Goal: Information Seeking & Learning: Find specific fact

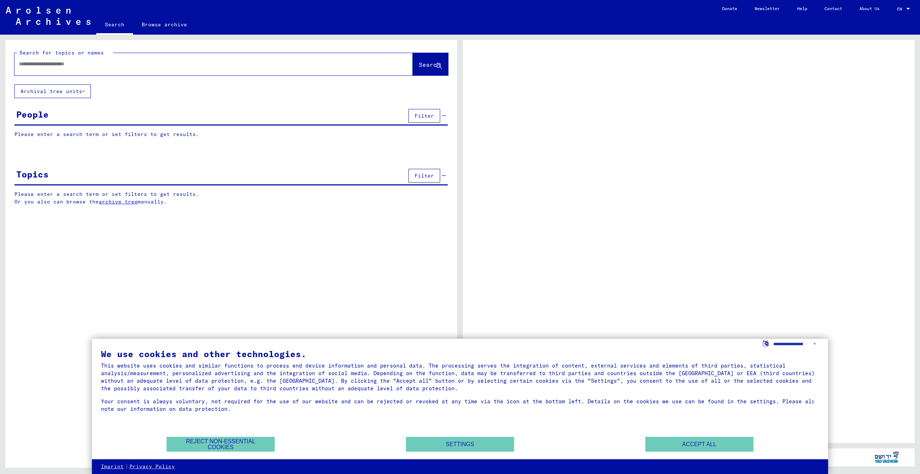
click at [87, 65] on input "text" at bounding box center [207, 64] width 377 height 8
click at [680, 449] on button "Accept all" at bounding box center [699, 444] width 108 height 15
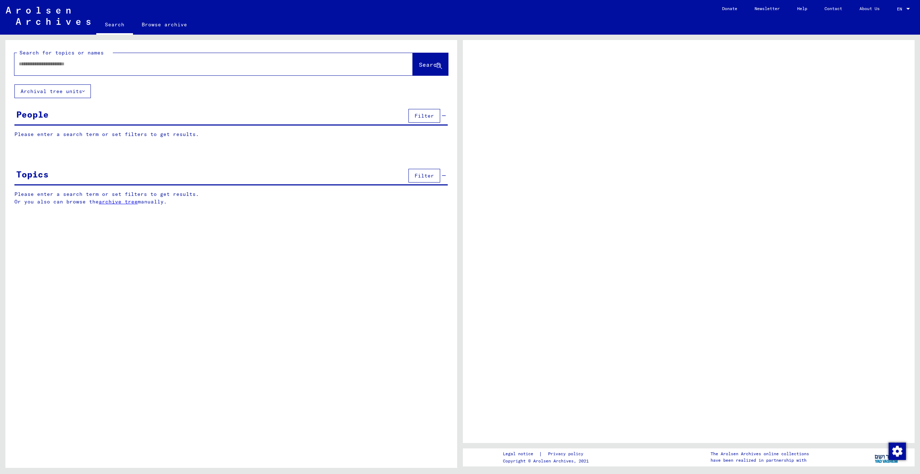
click at [61, 63] on input "text" at bounding box center [207, 64] width 377 height 8
type input "*"
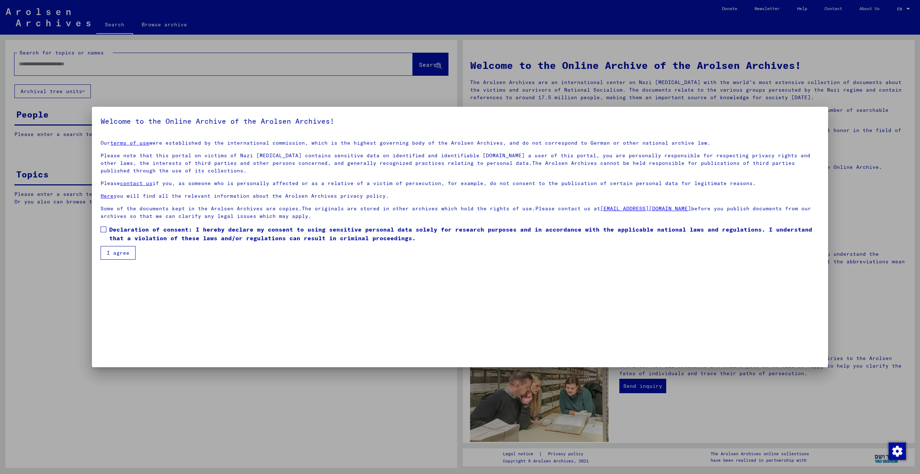
click at [101, 230] on span at bounding box center [104, 229] width 6 height 6
click at [106, 247] on button "I agree" at bounding box center [118, 253] width 35 height 14
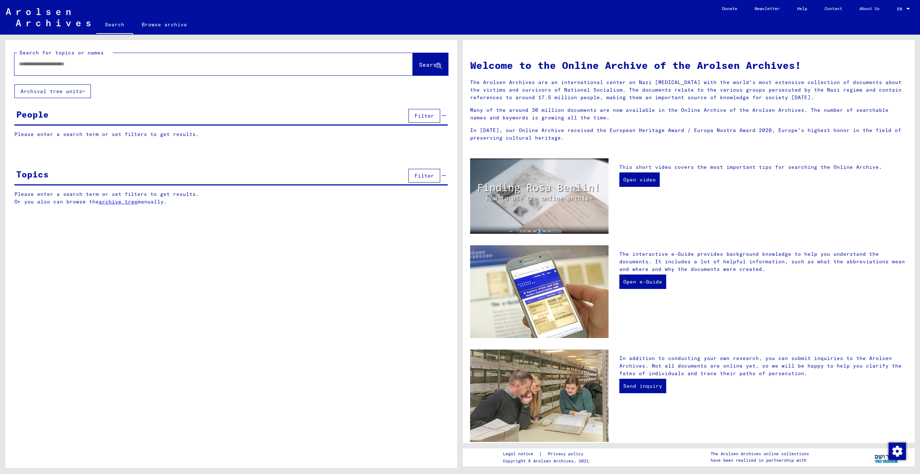
click at [71, 66] on input "text" at bounding box center [205, 64] width 372 height 8
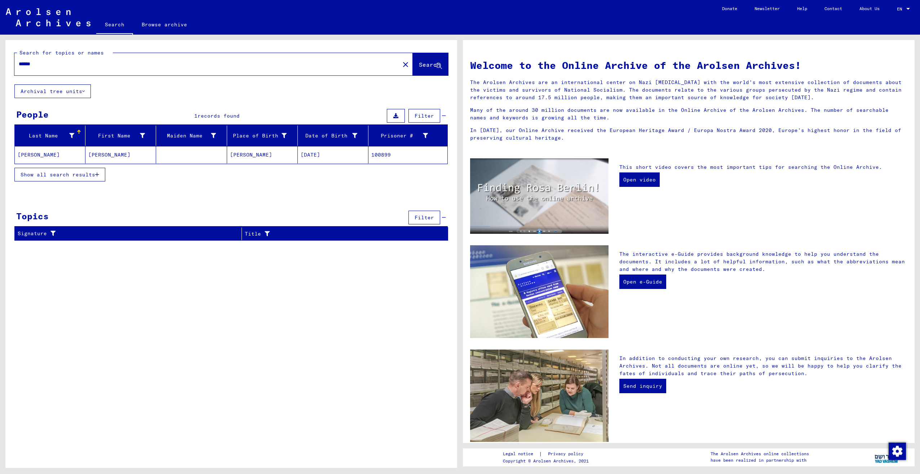
click at [34, 155] on mat-cell "[PERSON_NAME]" at bounding box center [50, 154] width 71 height 17
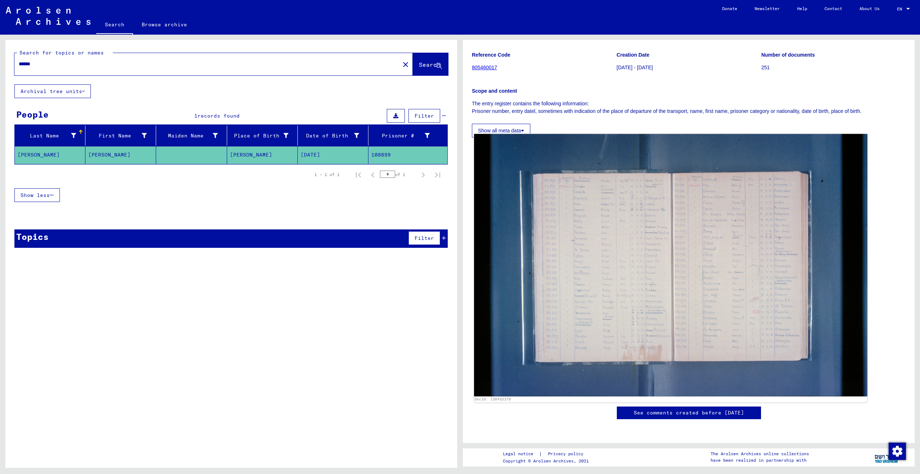
scroll to position [72, 0]
click at [646, 263] on img at bounding box center [670, 265] width 393 height 262
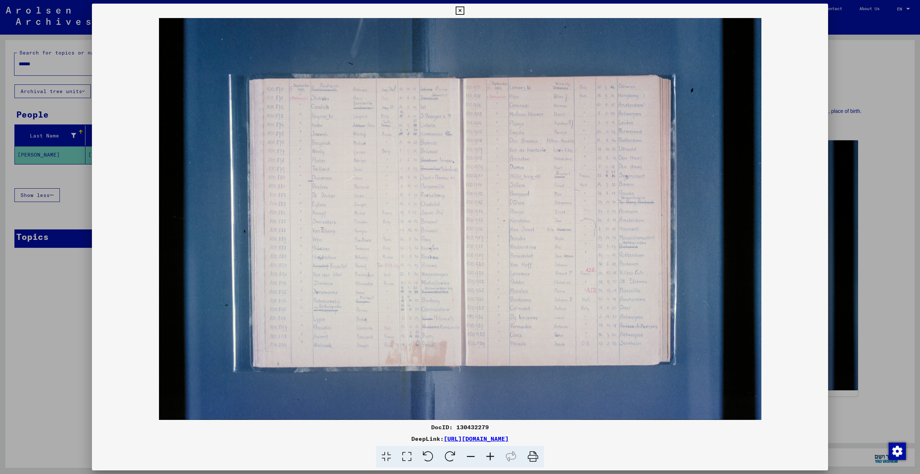
click at [511, 245] on img at bounding box center [460, 219] width 736 height 402
click at [561, 260] on img at bounding box center [460, 219] width 736 height 402
click at [732, 272] on img at bounding box center [460, 219] width 736 height 402
click at [854, 73] on div at bounding box center [460, 237] width 920 height 474
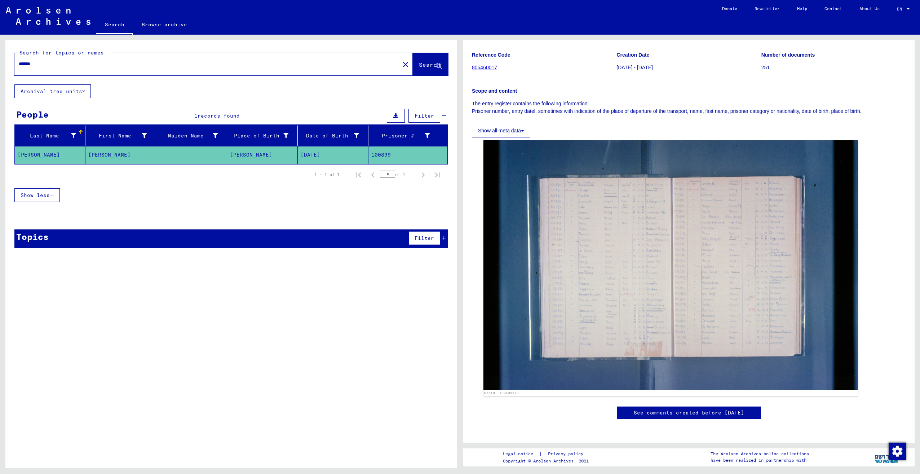
scroll to position [0, 0]
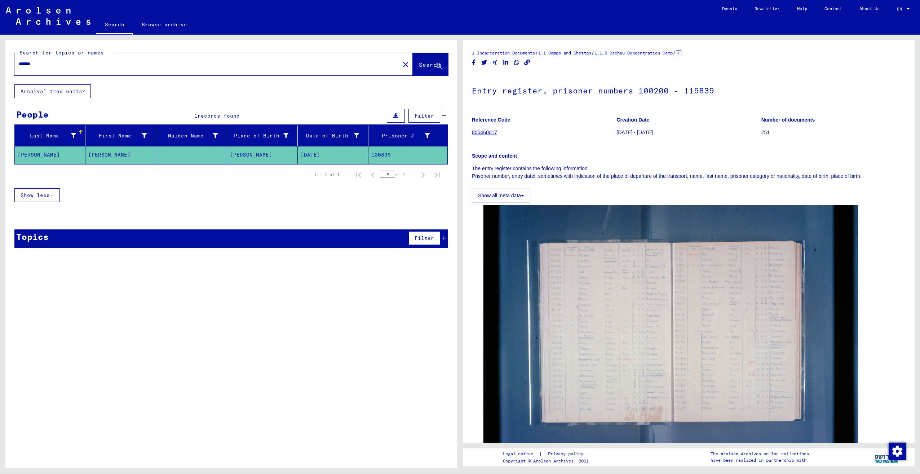
drag, startPoint x: 67, startPoint y: 67, endPoint x: 0, endPoint y: 66, distance: 67.1
click at [0, 66] on html "Search Browse archive Donate Newsletter Help Contact About Us Search Browse arc…" at bounding box center [460, 237] width 920 height 474
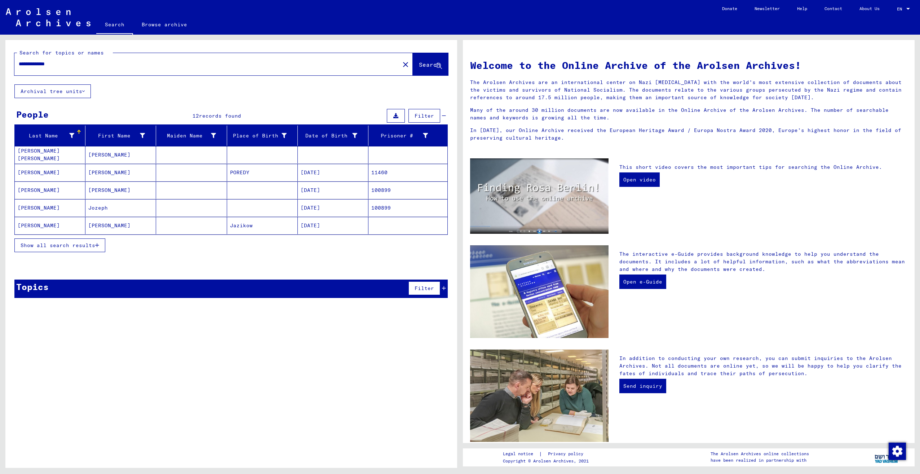
click at [50, 169] on mat-cell "[PERSON_NAME]" at bounding box center [50, 172] width 71 height 17
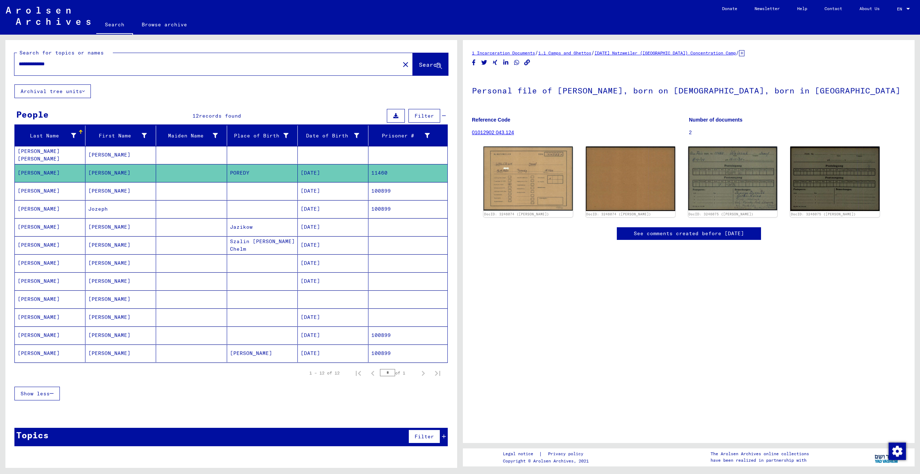
click at [137, 190] on mat-cell "[PERSON_NAME]" at bounding box center [120, 191] width 71 height 18
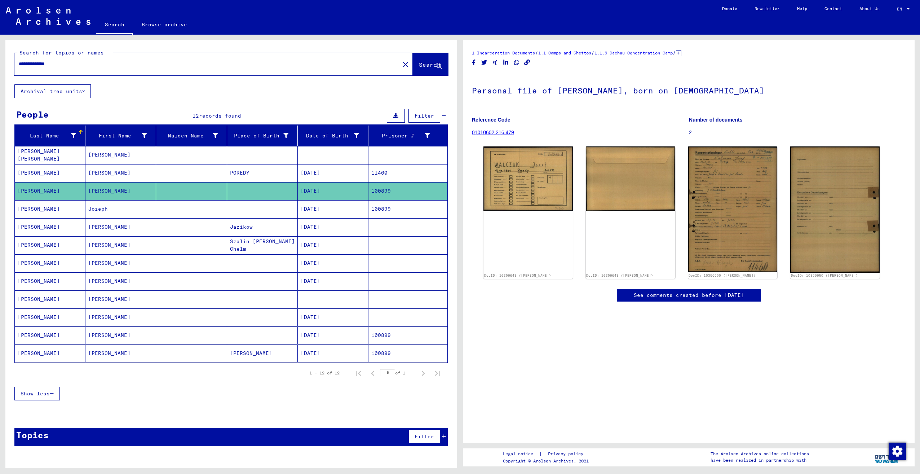
click at [126, 210] on mat-cell "Jozeph" at bounding box center [120, 209] width 71 height 18
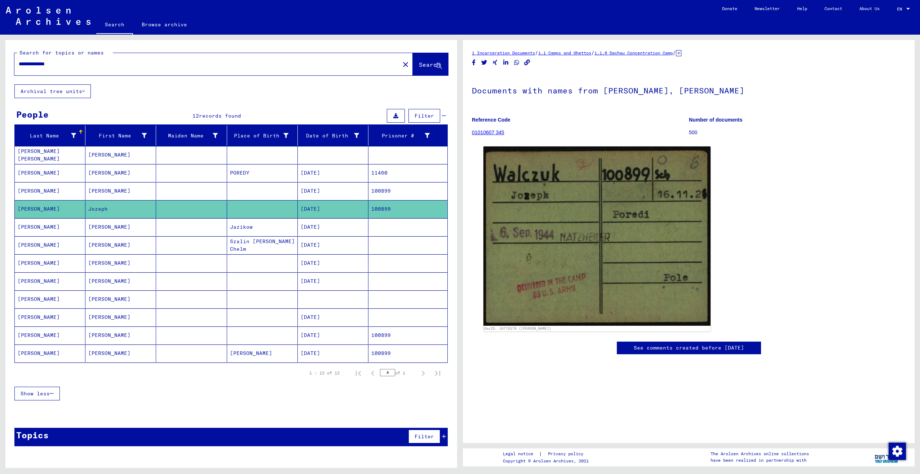
click at [121, 226] on mat-cell "[PERSON_NAME]" at bounding box center [120, 227] width 71 height 18
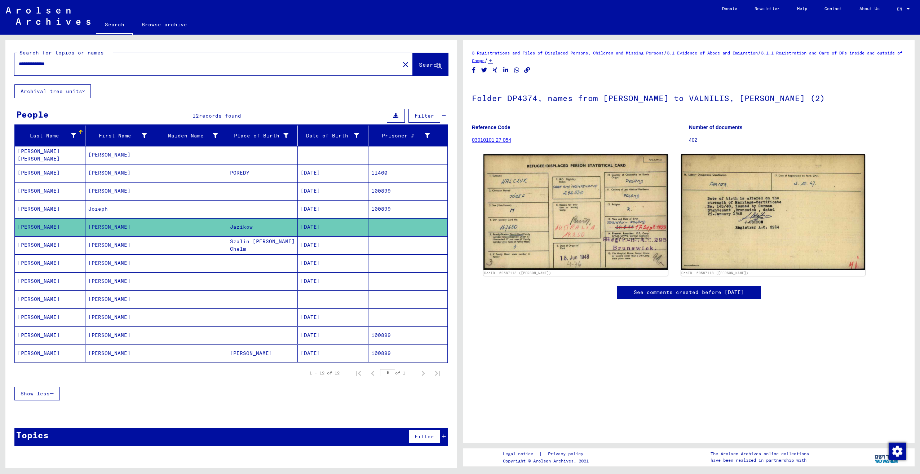
click at [115, 246] on mat-cell "[PERSON_NAME]" at bounding box center [120, 245] width 71 height 18
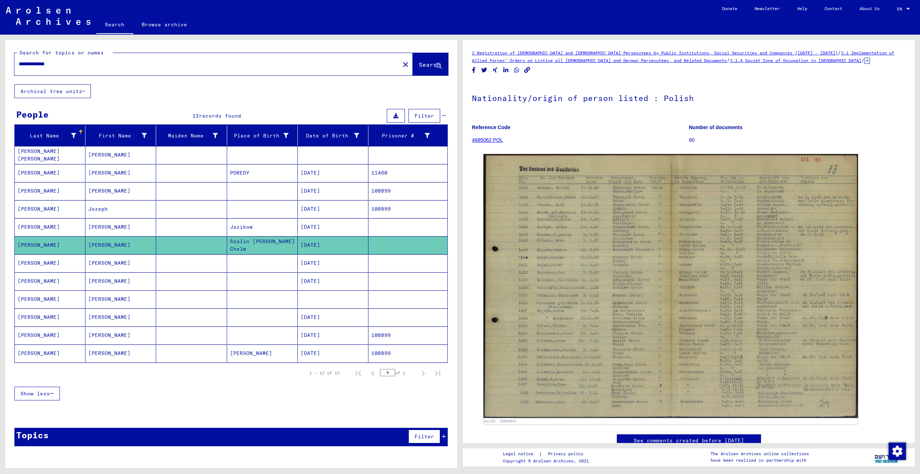
click at [120, 262] on mat-cell "[PERSON_NAME]" at bounding box center [120, 263] width 71 height 18
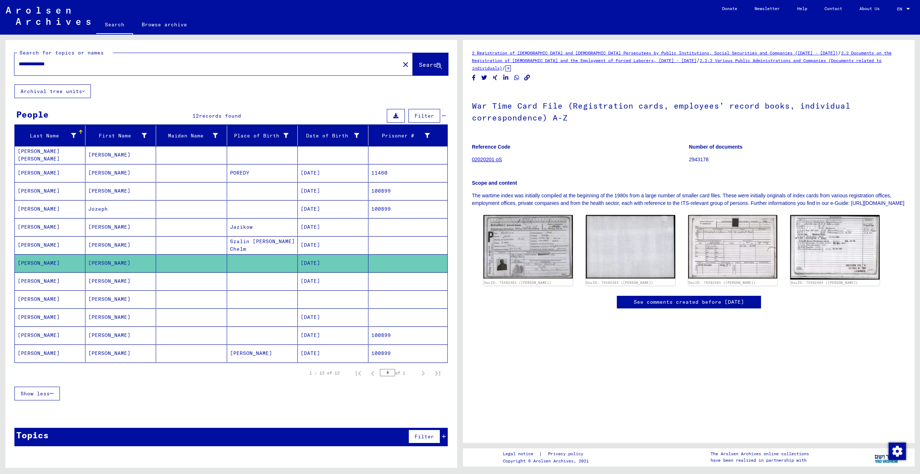
click at [116, 282] on mat-cell "[PERSON_NAME]" at bounding box center [120, 281] width 71 height 18
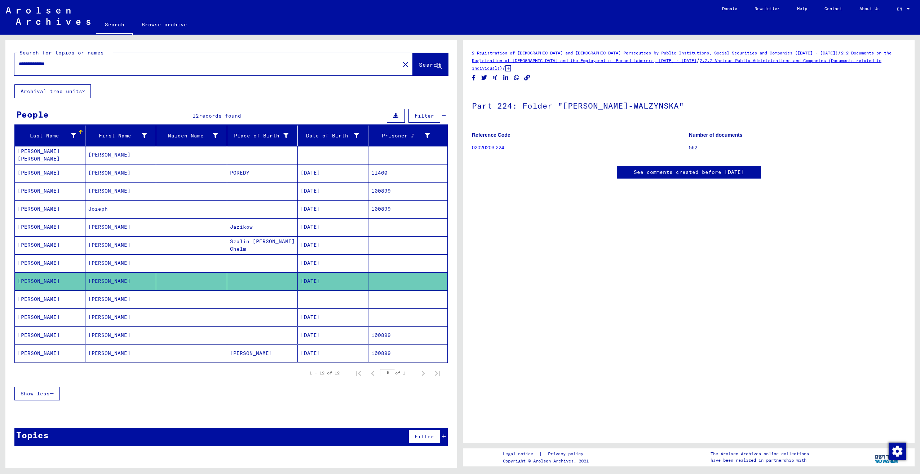
click at [114, 301] on mat-cell "[PERSON_NAME]" at bounding box center [120, 299] width 71 height 18
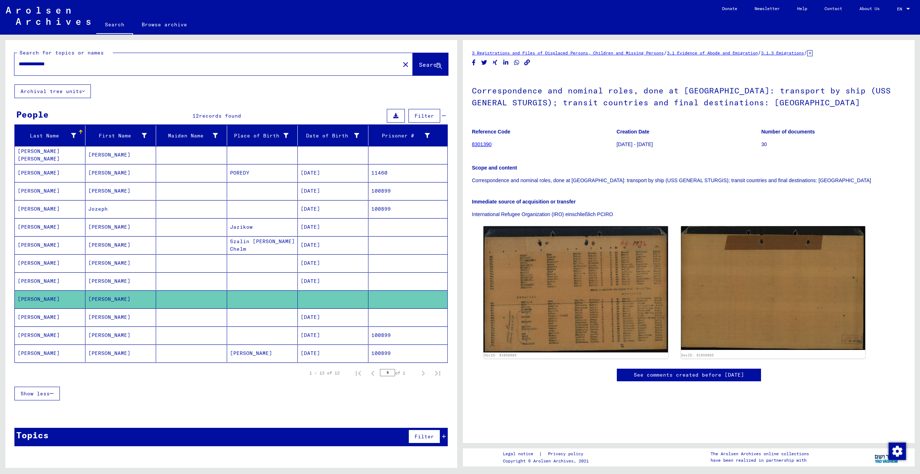
click at [113, 320] on mat-cell "[PERSON_NAME]" at bounding box center [120, 317] width 71 height 18
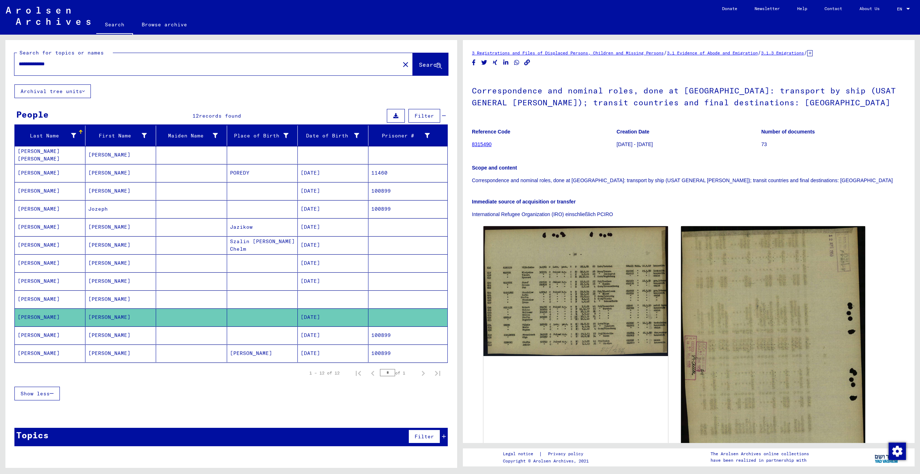
click at [119, 337] on mat-cell "[PERSON_NAME]" at bounding box center [120, 335] width 71 height 18
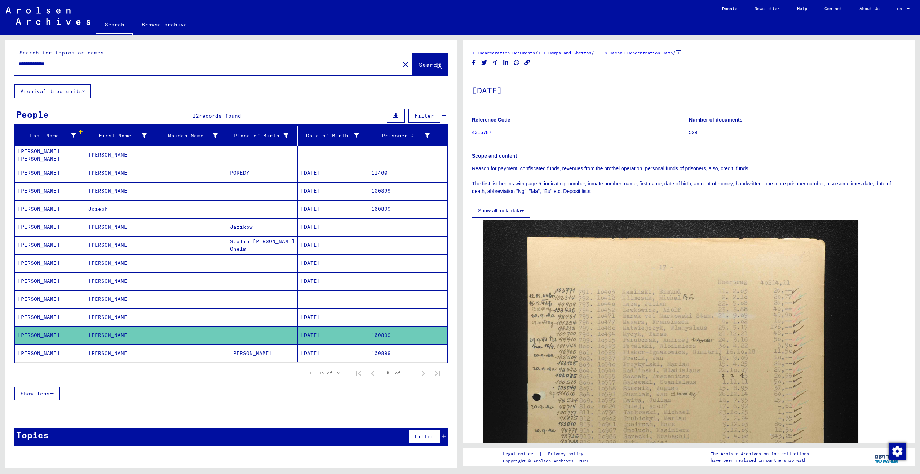
click at [125, 345] on mat-cell "[PERSON_NAME]" at bounding box center [120, 353] width 71 height 18
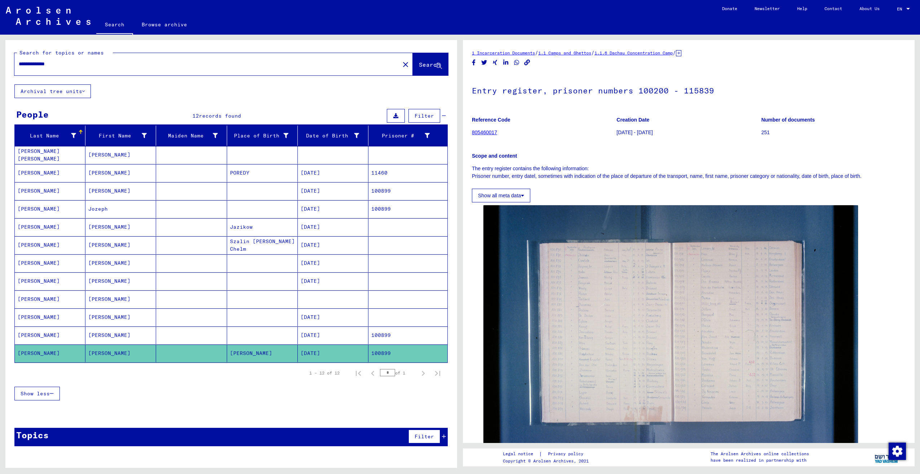
click at [94, 167] on mat-cell "[PERSON_NAME]" at bounding box center [120, 173] width 71 height 18
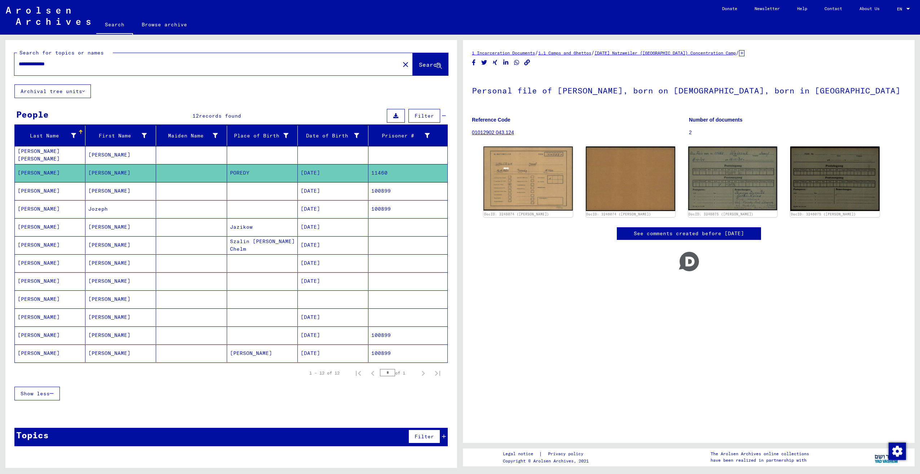
click at [78, 158] on mat-cell "[PERSON_NAME] [PERSON_NAME]" at bounding box center [50, 155] width 71 height 18
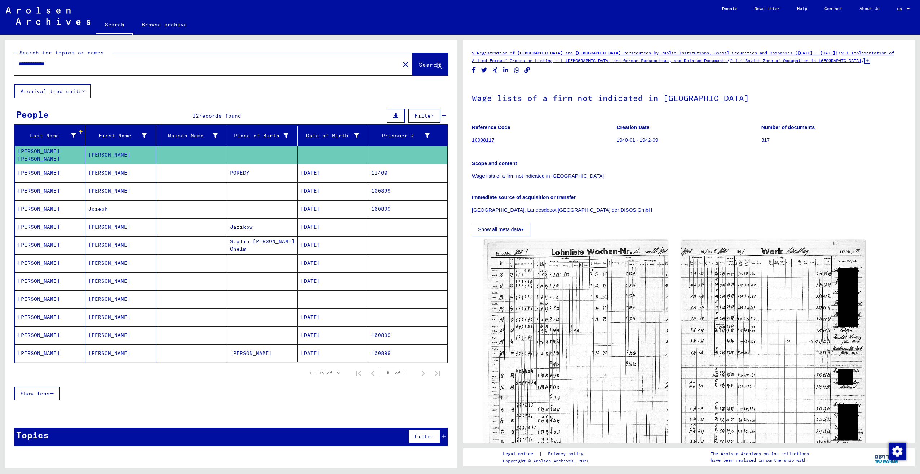
click at [66, 171] on mat-cell "[PERSON_NAME]" at bounding box center [50, 173] width 71 height 18
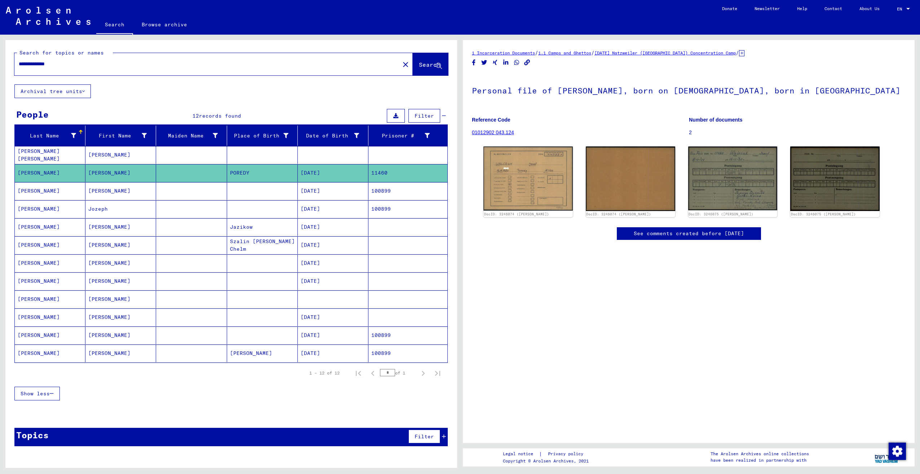
click at [68, 189] on mat-cell "[PERSON_NAME]" at bounding box center [50, 191] width 71 height 18
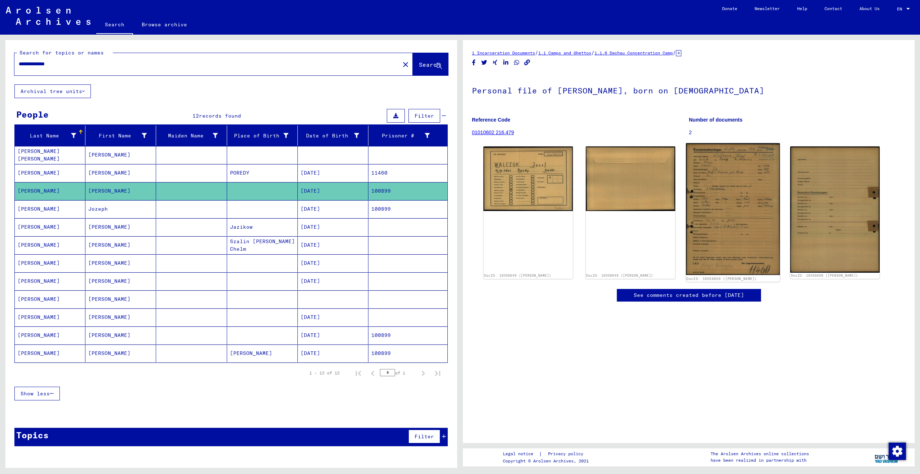
click at [711, 199] on img at bounding box center [733, 209] width 94 height 132
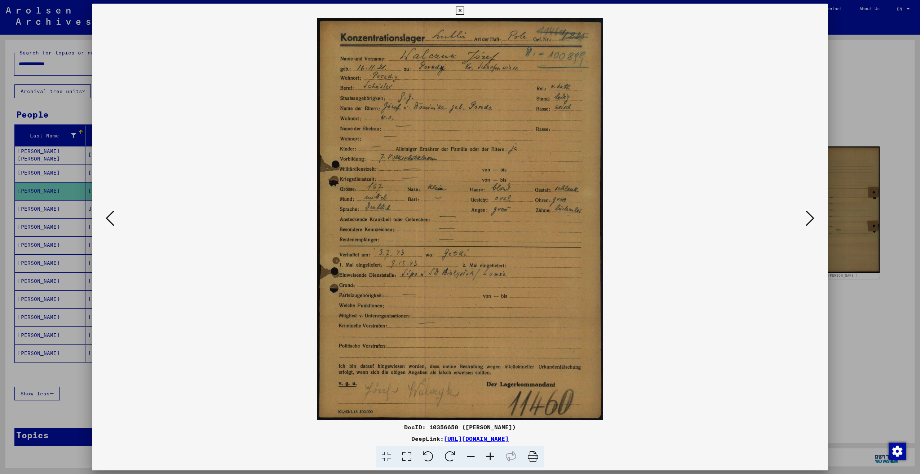
click at [871, 111] on div at bounding box center [460, 237] width 920 height 474
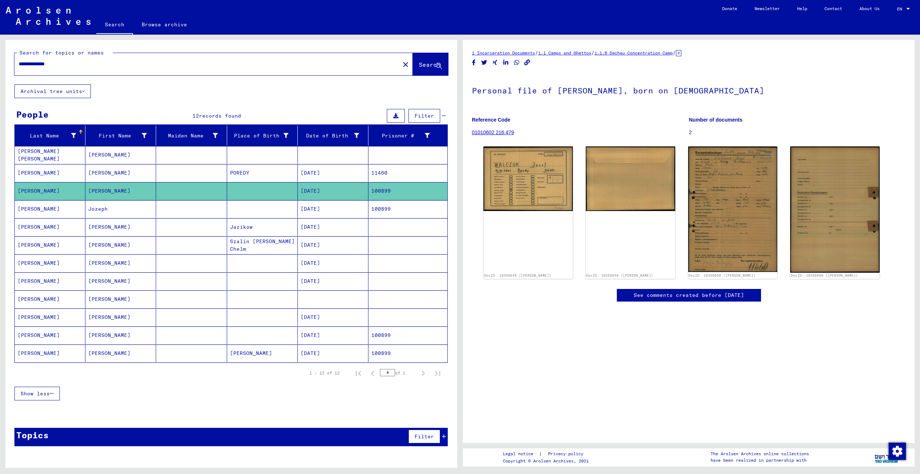
click at [144, 213] on mat-cell "Jozeph" at bounding box center [120, 209] width 71 height 18
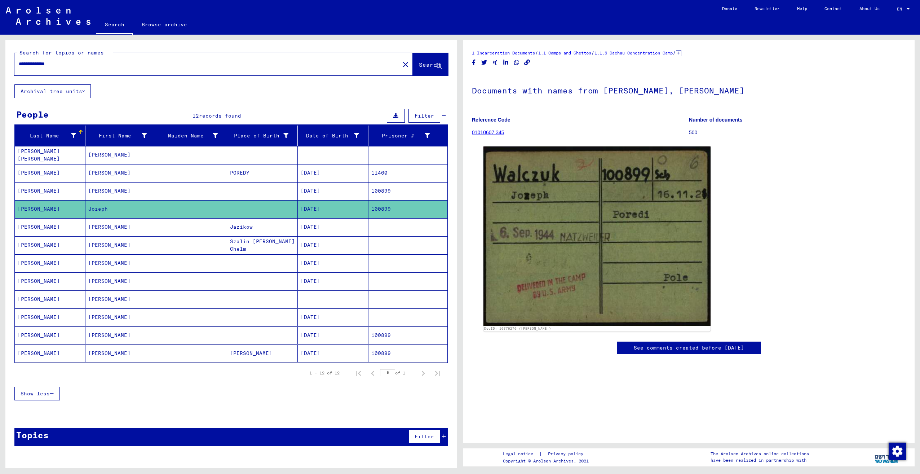
click at [143, 265] on mat-cell "[PERSON_NAME]" at bounding box center [120, 263] width 71 height 18
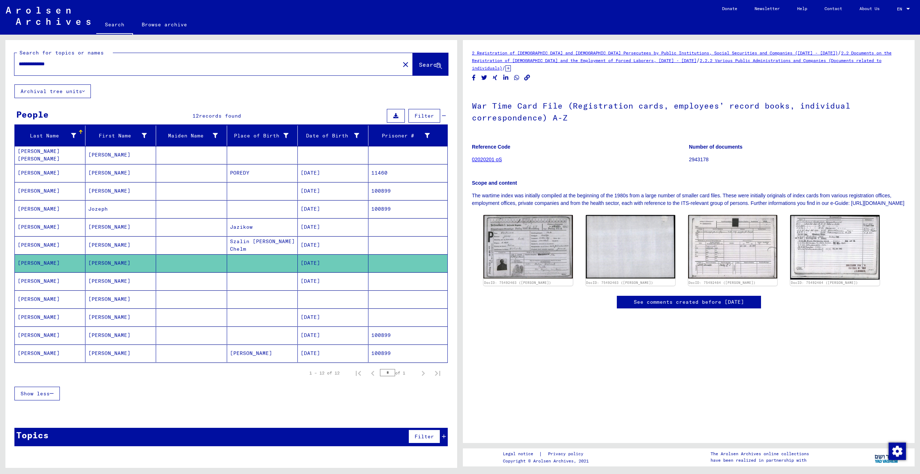
click at [130, 155] on mat-cell "[PERSON_NAME]" at bounding box center [120, 155] width 71 height 18
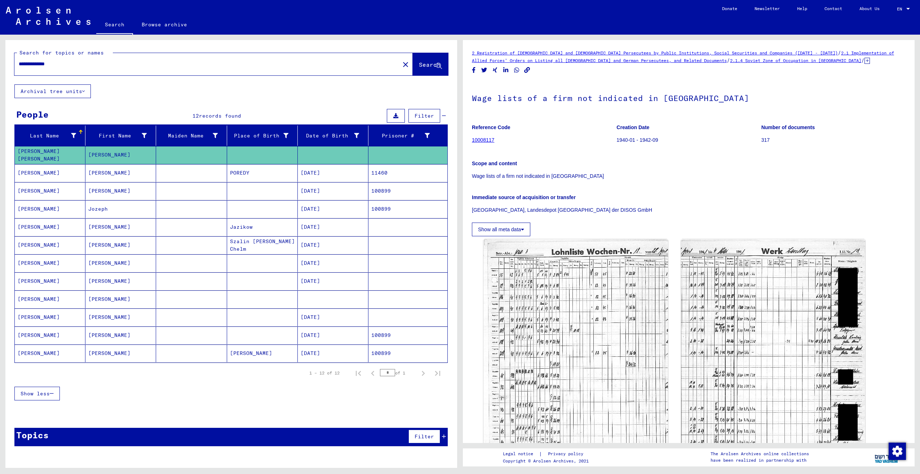
click at [125, 177] on mat-cell "[PERSON_NAME]" at bounding box center [120, 173] width 71 height 18
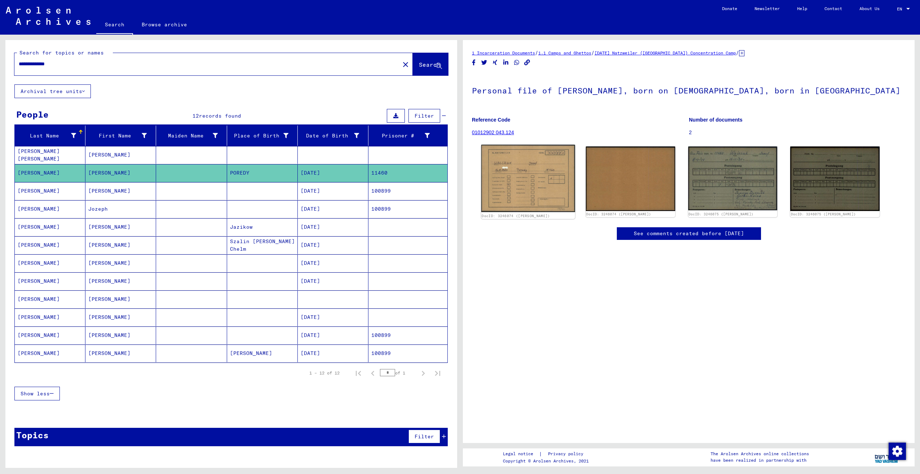
click at [521, 180] on img at bounding box center [528, 178] width 94 height 67
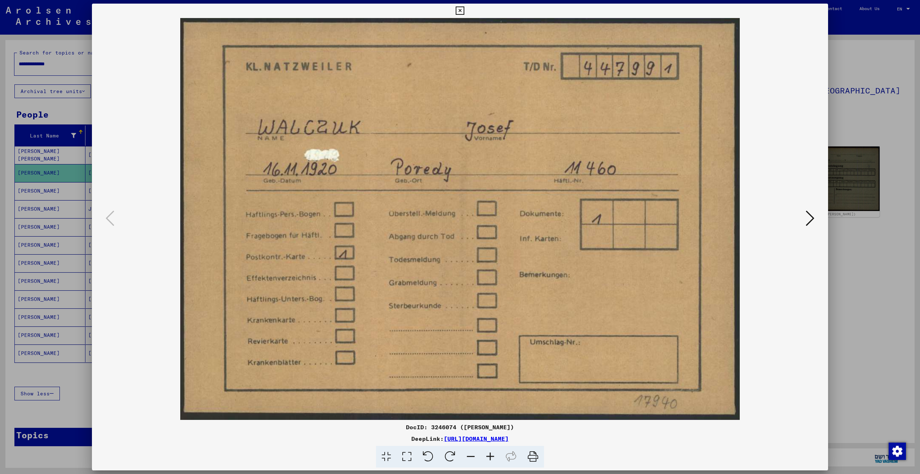
click at [885, 271] on div at bounding box center [460, 237] width 920 height 474
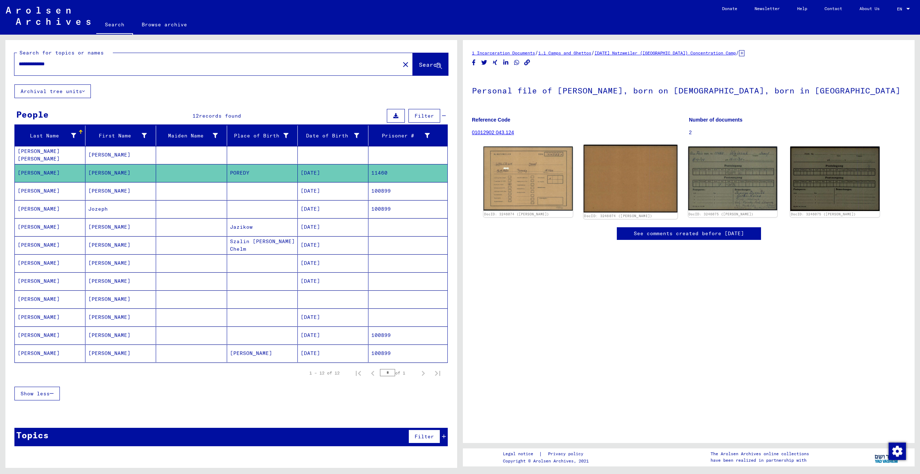
click at [639, 173] on img at bounding box center [631, 179] width 94 height 68
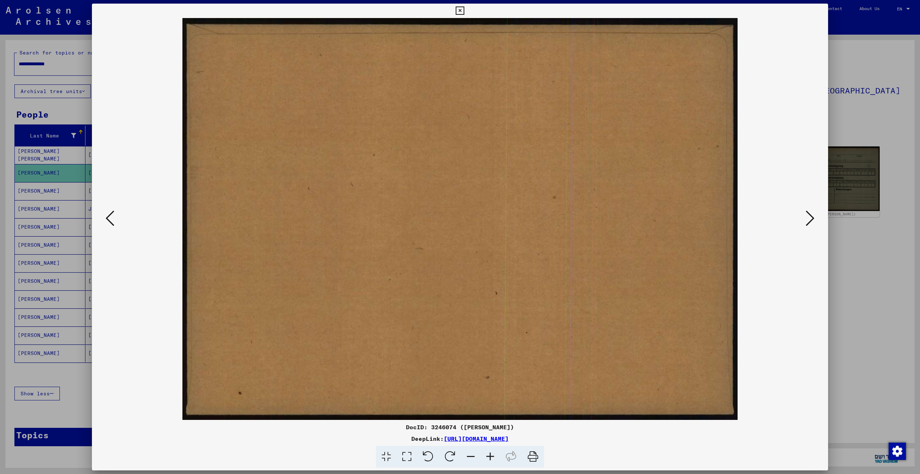
click at [920, 302] on html "**********" at bounding box center [460, 237] width 920 height 474
click at [877, 250] on div at bounding box center [460, 237] width 920 height 474
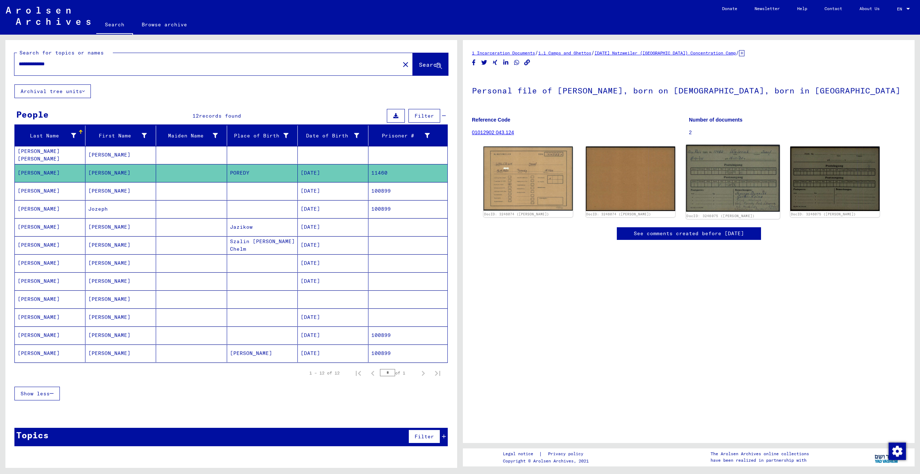
click at [729, 186] on img at bounding box center [733, 178] width 94 height 67
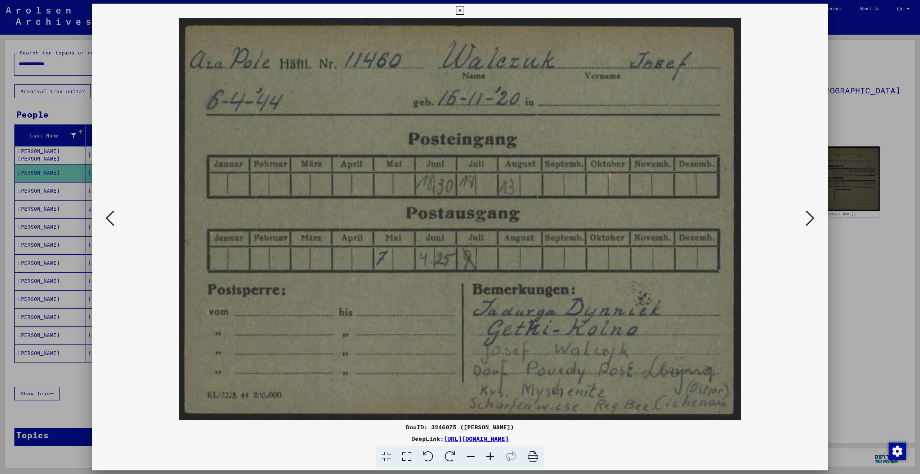
click at [872, 266] on div at bounding box center [460, 237] width 920 height 474
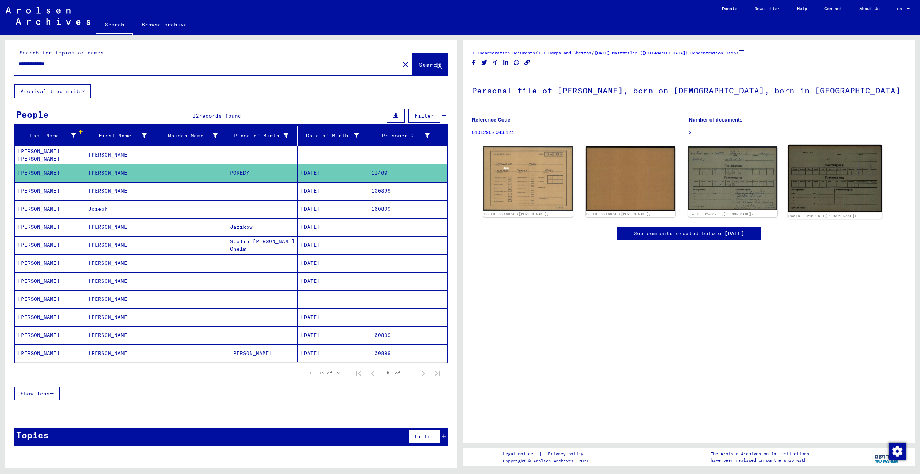
click at [838, 191] on img at bounding box center [835, 179] width 94 height 68
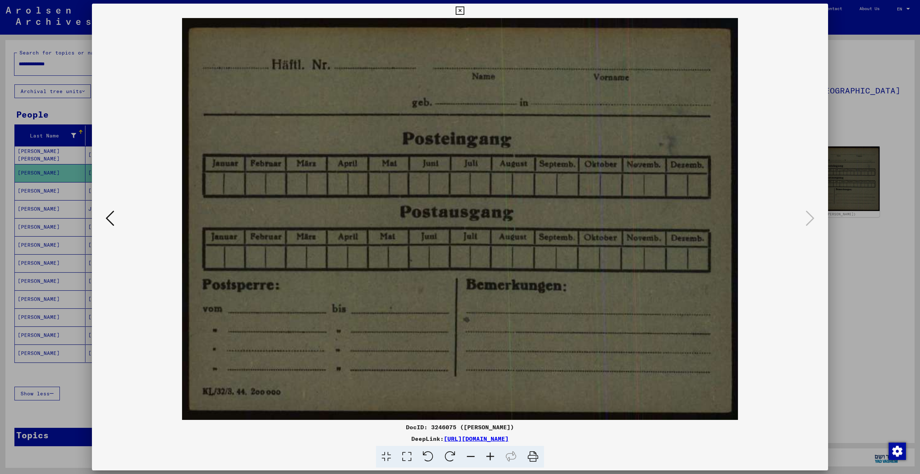
click at [852, 291] on div at bounding box center [460, 237] width 920 height 474
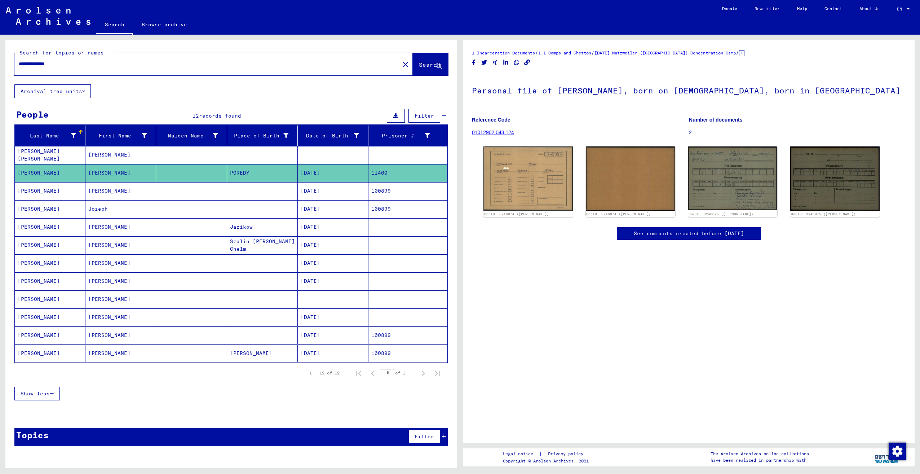
click at [151, 192] on mat-cell "[PERSON_NAME]" at bounding box center [120, 191] width 71 height 18
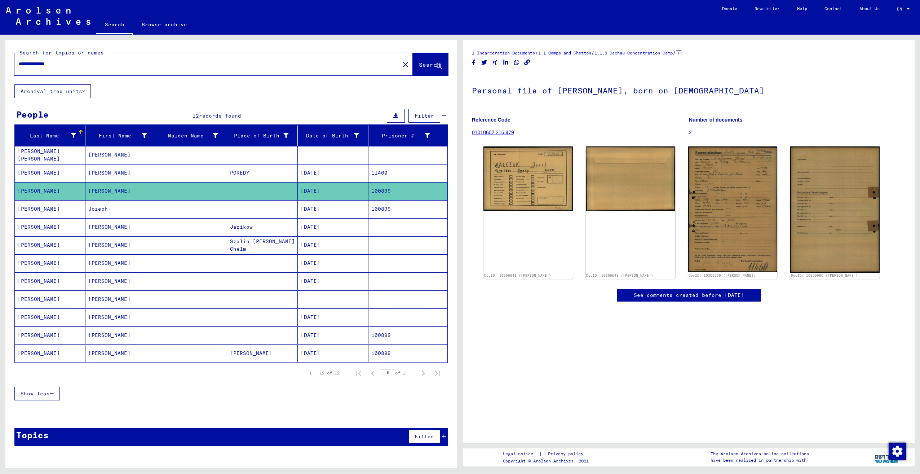
click at [145, 210] on mat-cell "Jozeph" at bounding box center [120, 209] width 71 height 18
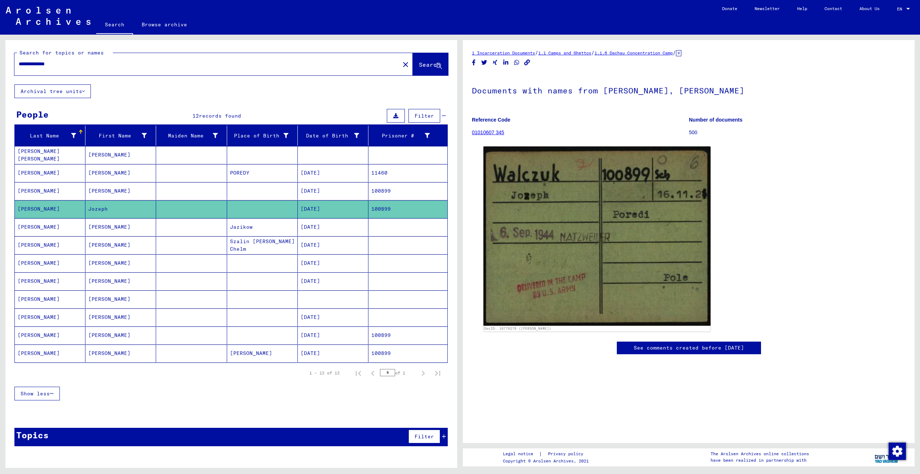
click at [137, 229] on mat-cell "[PERSON_NAME]" at bounding box center [120, 227] width 71 height 18
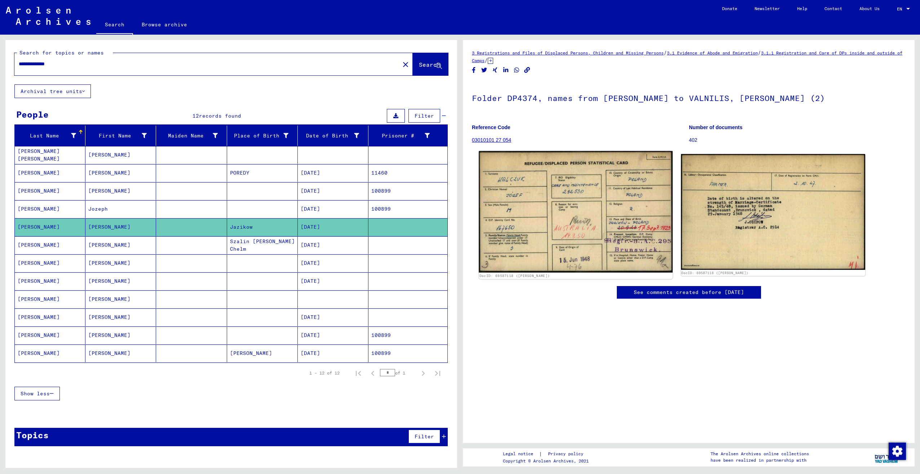
click at [538, 206] on img at bounding box center [576, 212] width 194 height 122
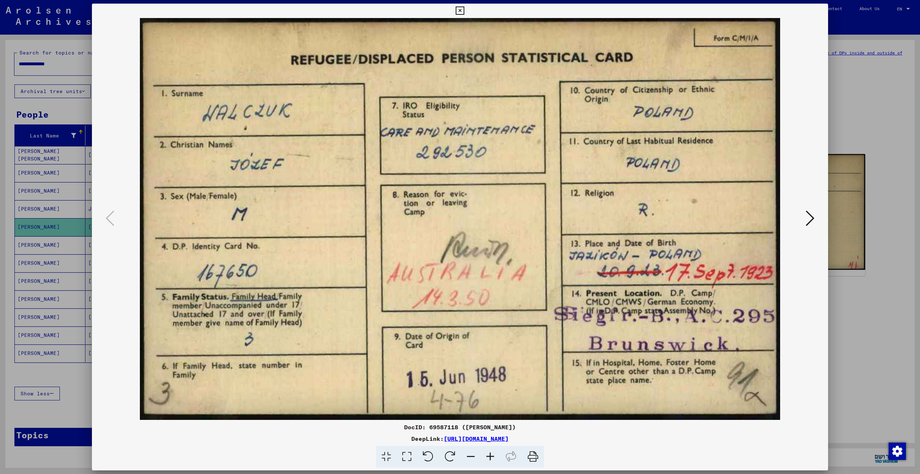
click at [878, 304] on div at bounding box center [460, 237] width 920 height 474
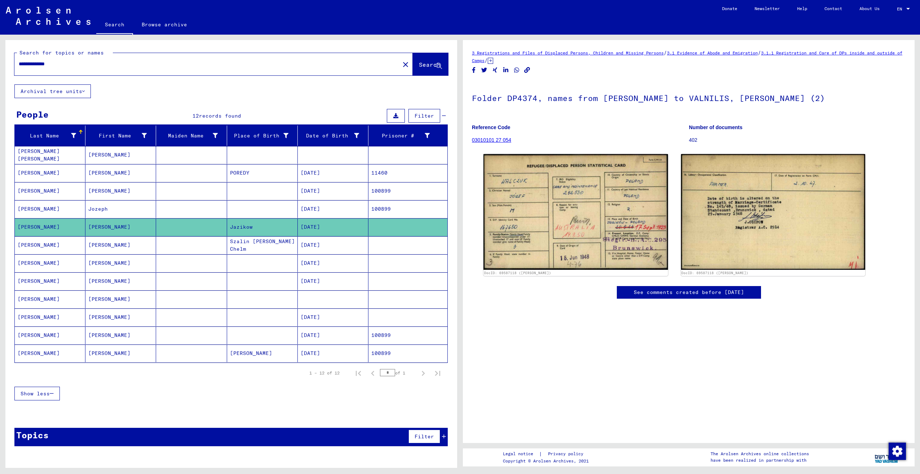
click at [158, 177] on mat-cell at bounding box center [191, 173] width 71 height 18
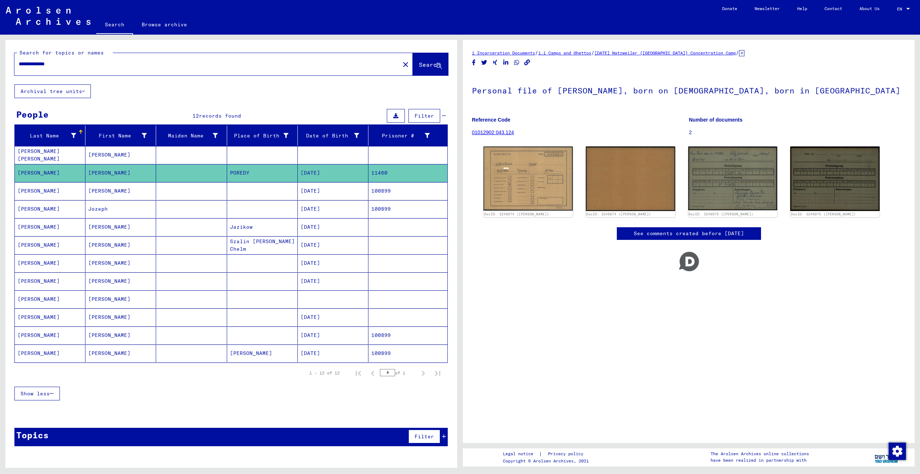
click at [95, 183] on mat-cell "[PERSON_NAME]" at bounding box center [120, 191] width 71 height 18
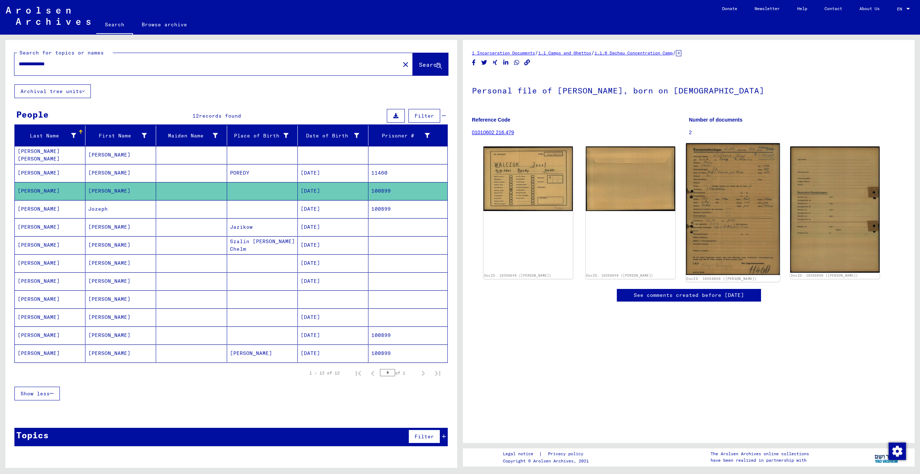
click at [743, 189] on img at bounding box center [733, 209] width 94 height 132
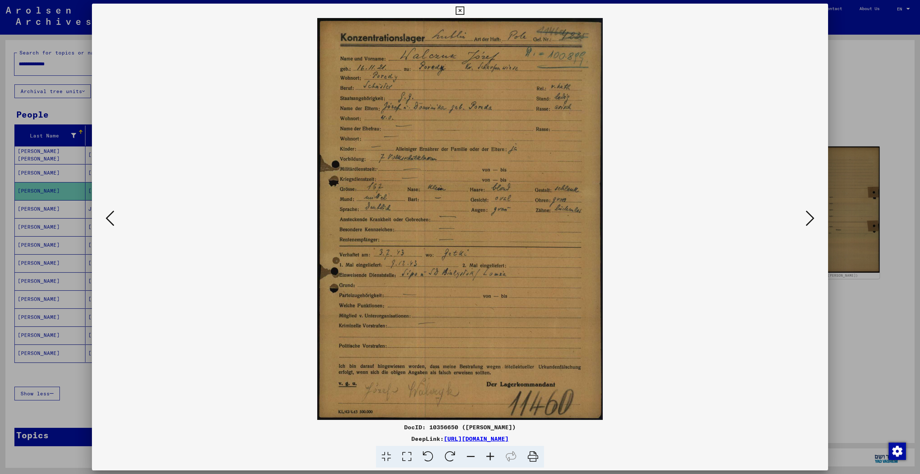
click at [873, 321] on div at bounding box center [460, 237] width 920 height 474
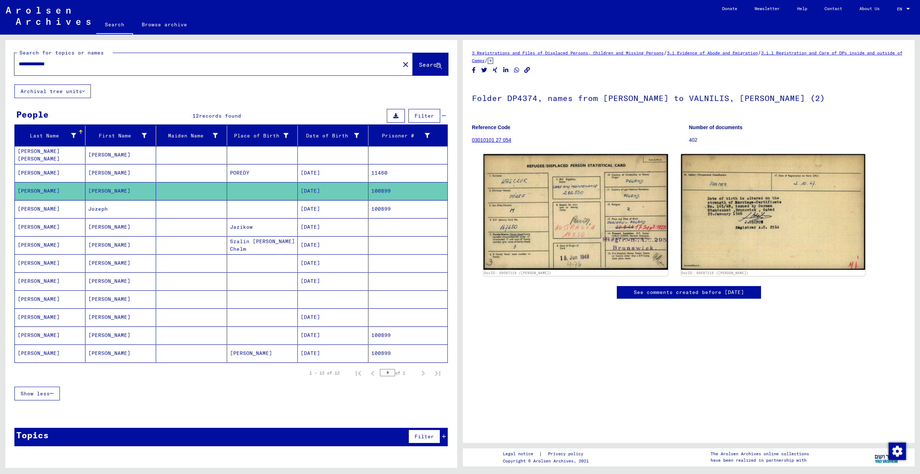
click at [124, 214] on mat-cell "Jozeph" at bounding box center [120, 209] width 71 height 18
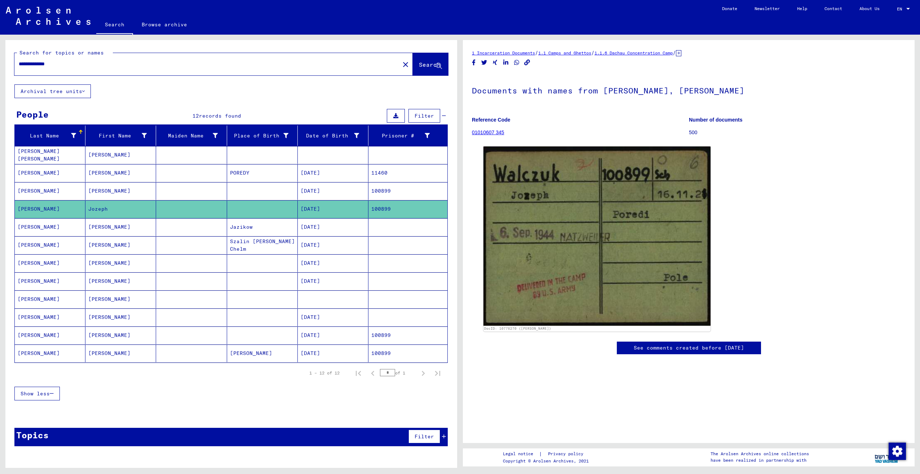
click at [168, 261] on mat-cell at bounding box center [191, 263] width 71 height 18
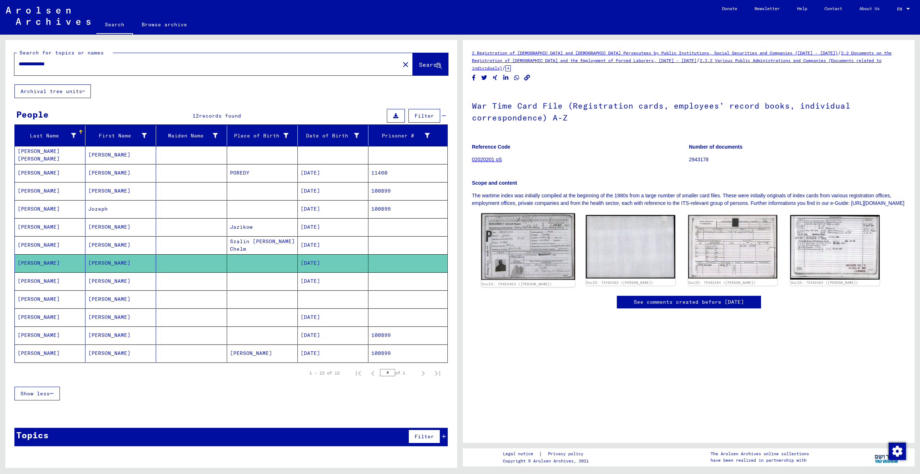
click at [539, 245] on img at bounding box center [528, 246] width 94 height 66
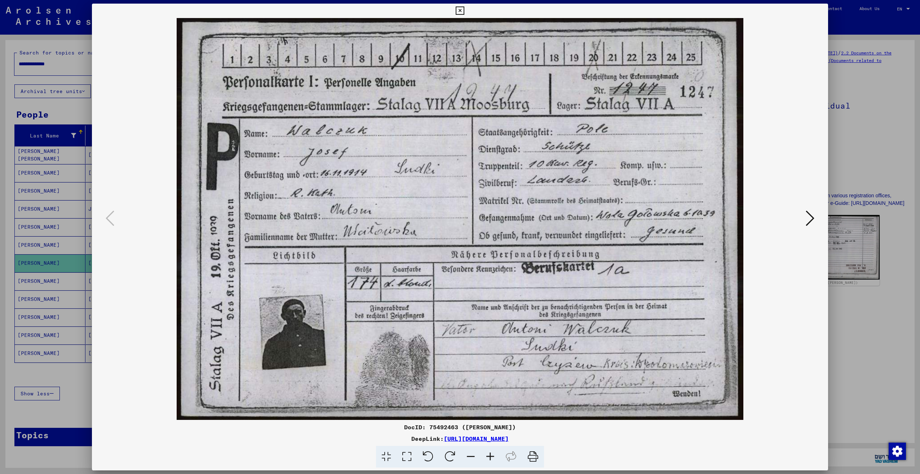
drag, startPoint x: 894, startPoint y: 250, endPoint x: 608, endPoint y: 235, distance: 286.7
click at [895, 250] on div at bounding box center [460, 237] width 920 height 474
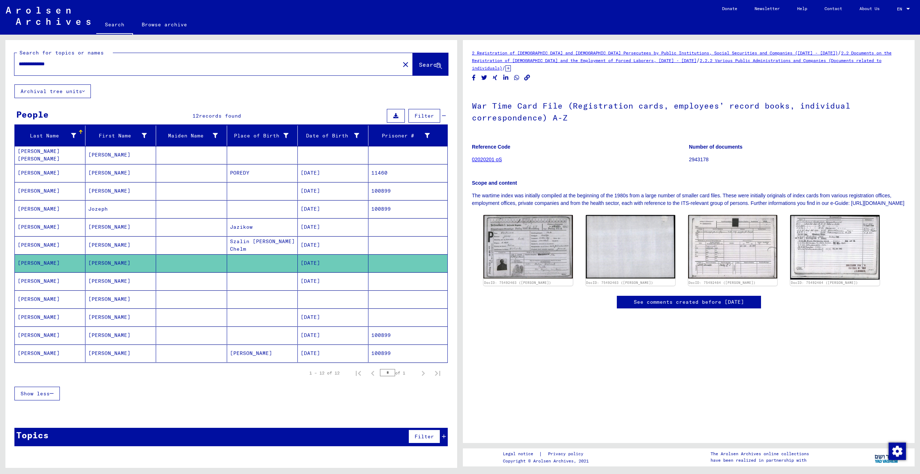
drag, startPoint x: 105, startPoint y: 66, endPoint x: -1, endPoint y: 58, distance: 106.4
click at [0, 58] on html "**********" at bounding box center [460, 237] width 920 height 474
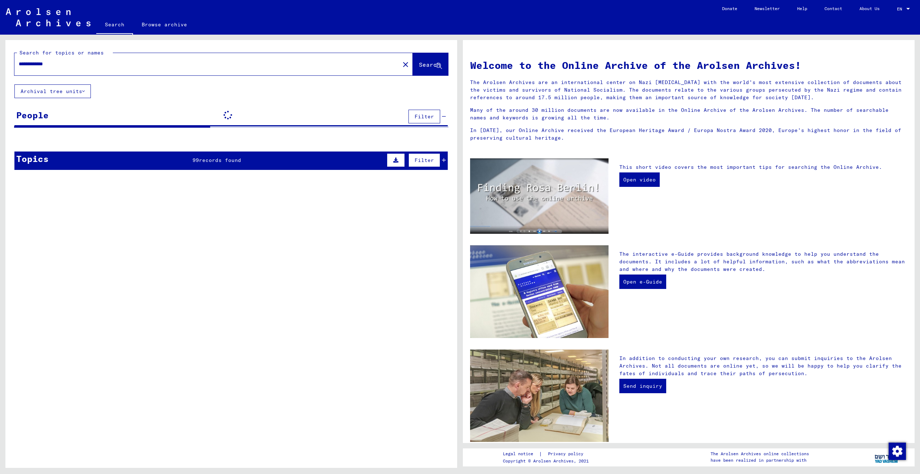
click at [20, 66] on input "**********" at bounding box center [205, 64] width 372 height 8
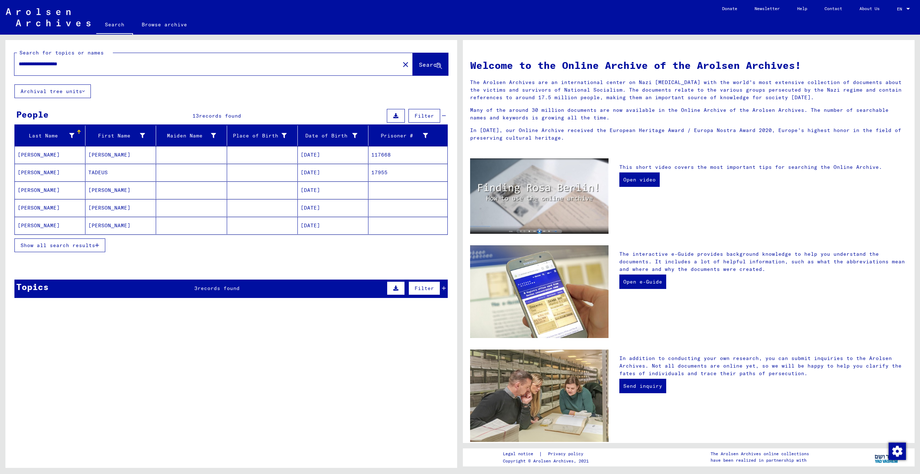
click at [65, 153] on mat-cell "[PERSON_NAME]" at bounding box center [50, 154] width 71 height 17
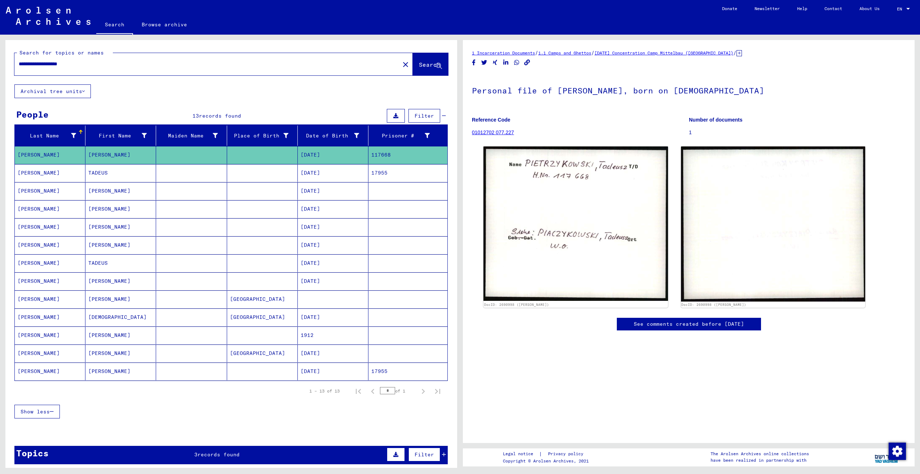
click at [57, 173] on mat-cell "[PERSON_NAME]" at bounding box center [50, 173] width 71 height 18
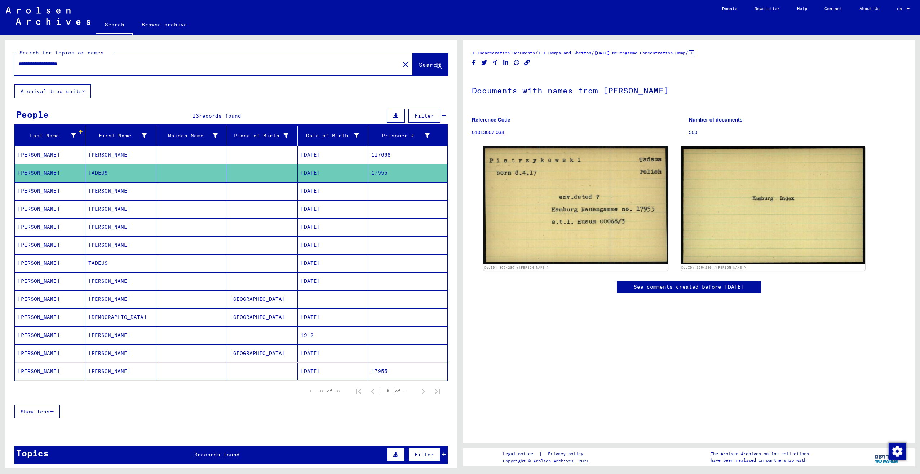
click at [59, 189] on mat-cell "[PERSON_NAME]" at bounding box center [50, 191] width 71 height 18
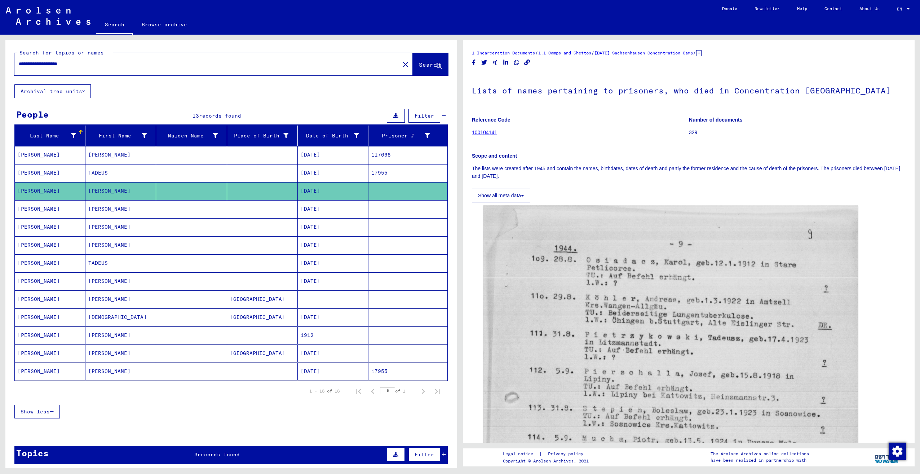
click at [59, 212] on mat-cell "[PERSON_NAME]" at bounding box center [50, 209] width 71 height 18
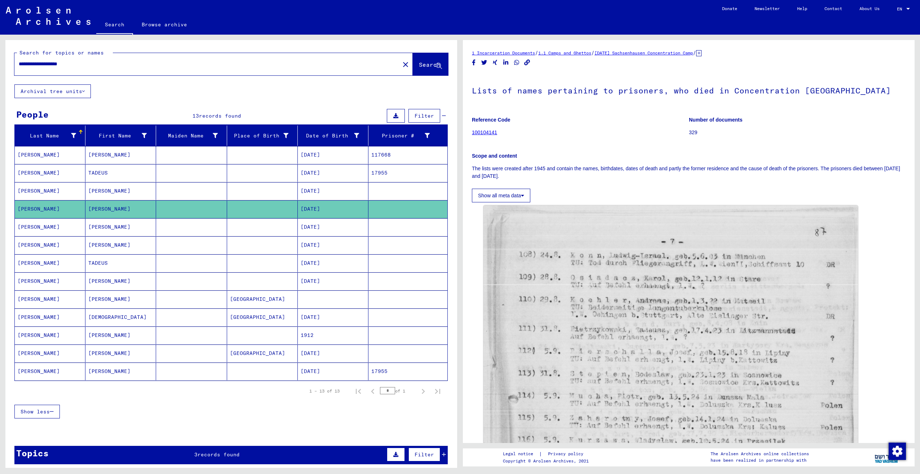
click at [63, 228] on mat-cell "[PERSON_NAME]" at bounding box center [50, 227] width 71 height 18
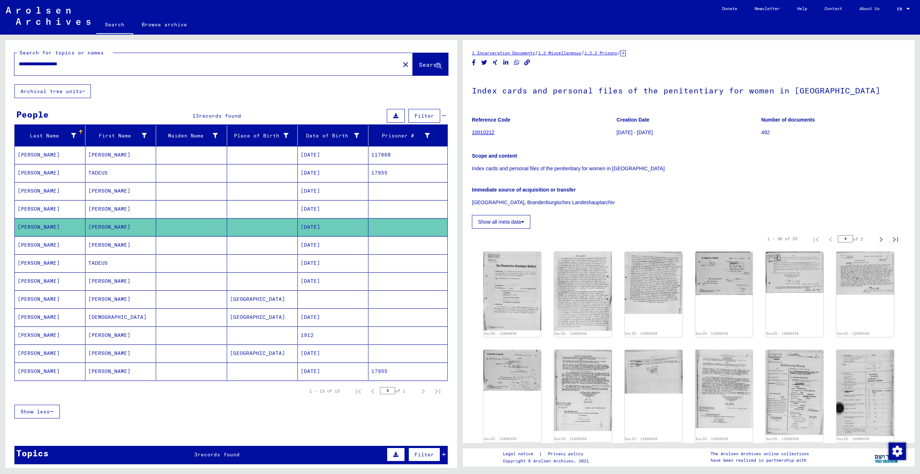
click at [66, 210] on mat-cell "[PERSON_NAME]" at bounding box center [50, 209] width 71 height 18
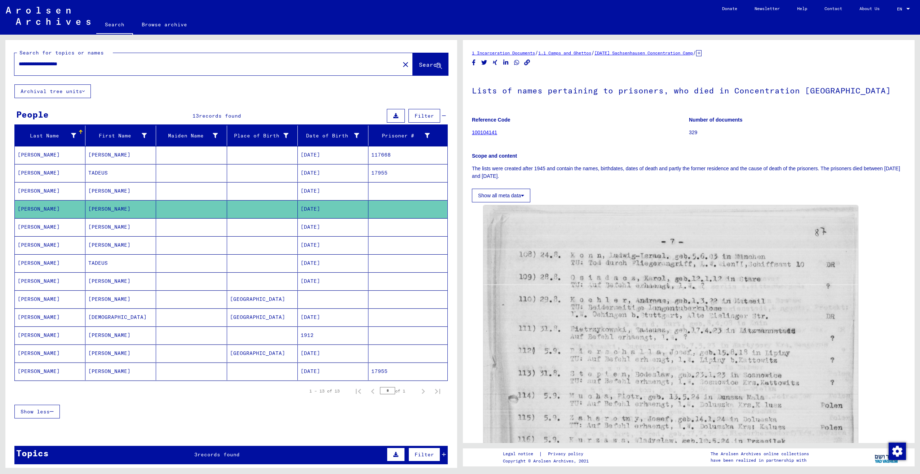
click at [59, 246] on mat-cell "[PERSON_NAME]" at bounding box center [50, 245] width 71 height 18
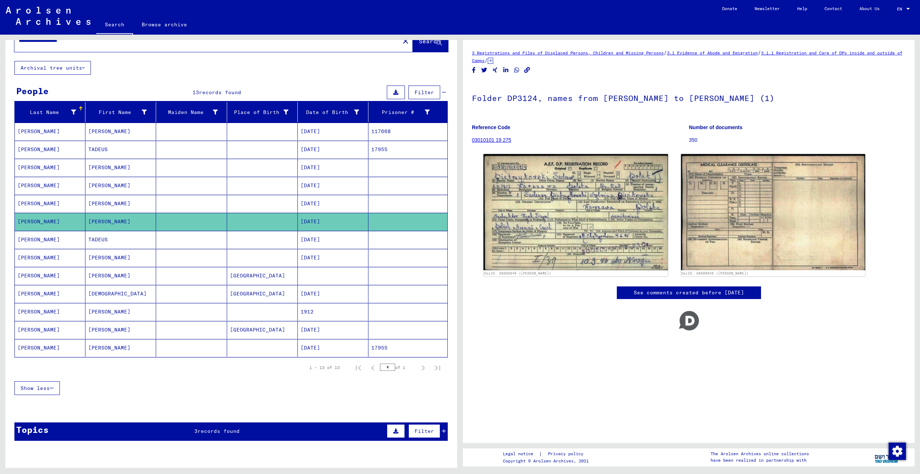
scroll to position [36, 0]
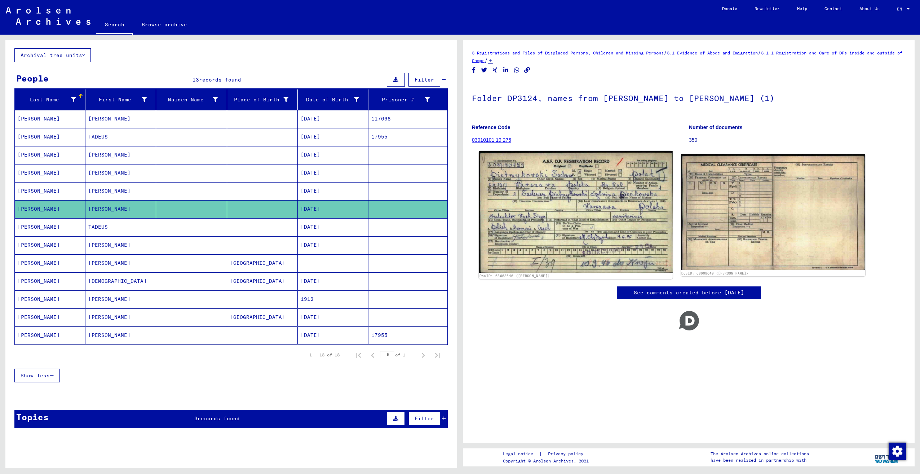
click at [573, 225] on img at bounding box center [576, 212] width 194 height 122
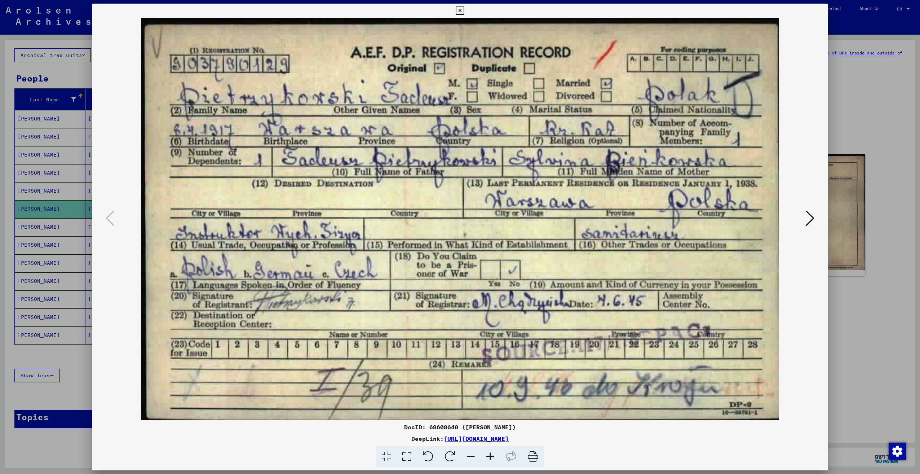
click at [882, 293] on div at bounding box center [460, 237] width 920 height 474
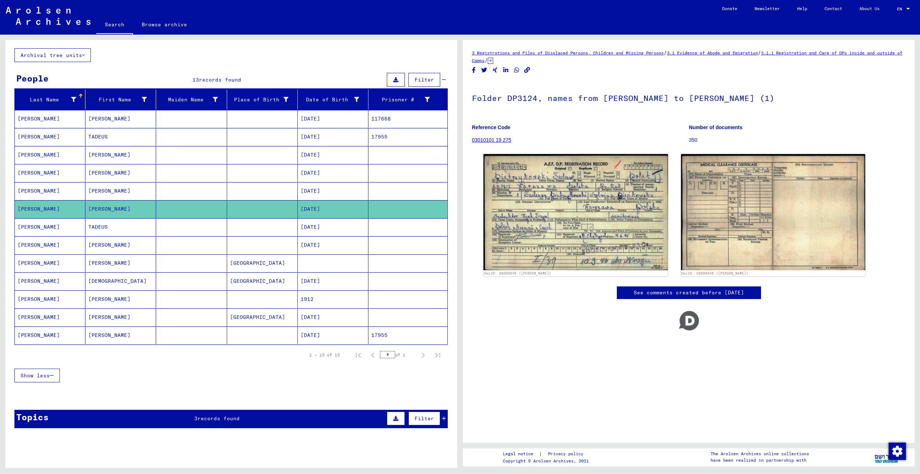
click at [68, 244] on mat-cell "[PERSON_NAME]" at bounding box center [50, 245] width 71 height 18
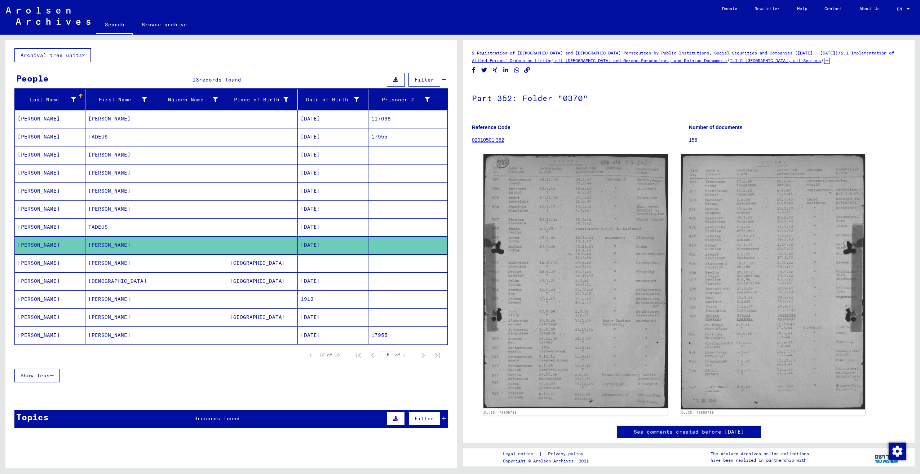
click at [70, 262] on mat-cell "[PERSON_NAME]" at bounding box center [50, 263] width 71 height 18
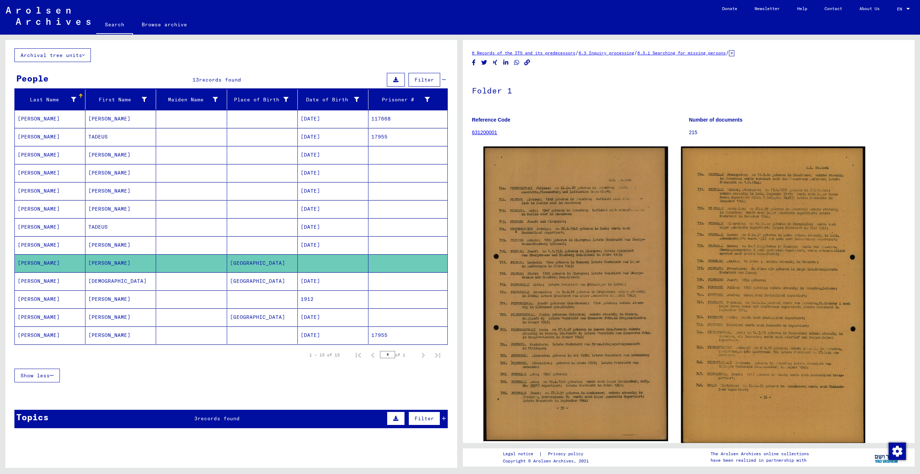
click at [72, 272] on mat-cell "[PERSON_NAME]" at bounding box center [50, 281] width 71 height 18
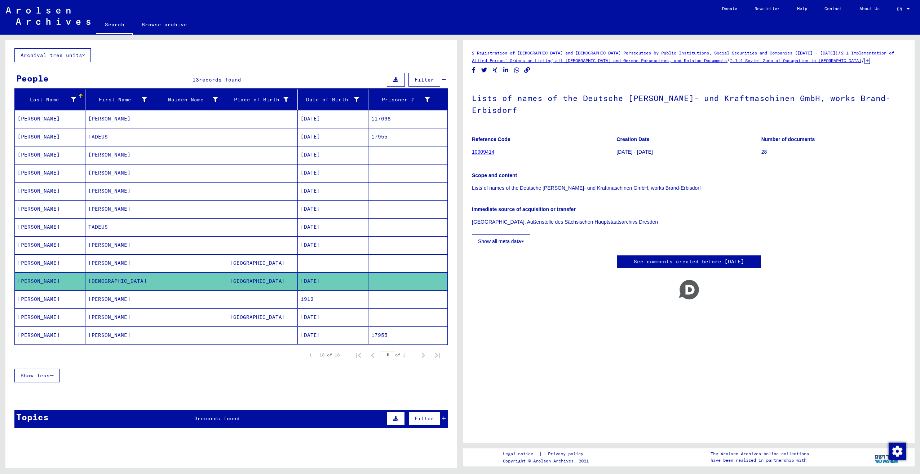
click at [66, 299] on mat-cell "[PERSON_NAME]" at bounding box center [50, 299] width 71 height 18
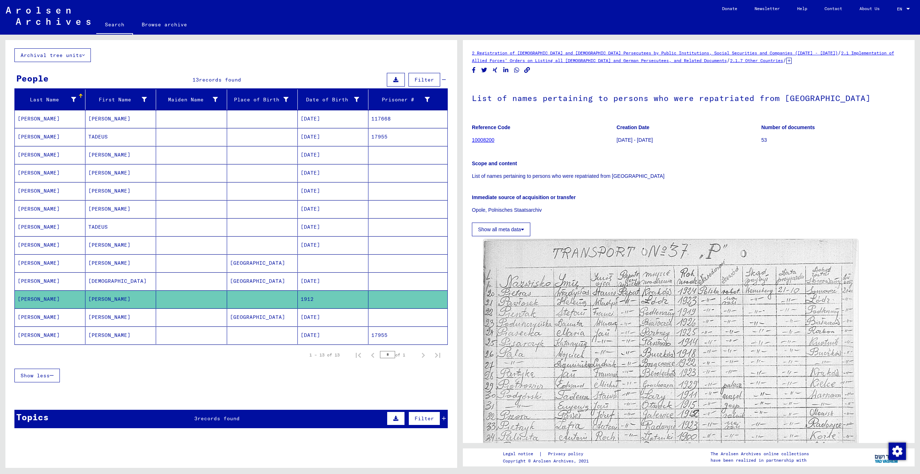
click at [67, 315] on mat-cell "[PERSON_NAME]" at bounding box center [50, 317] width 71 height 18
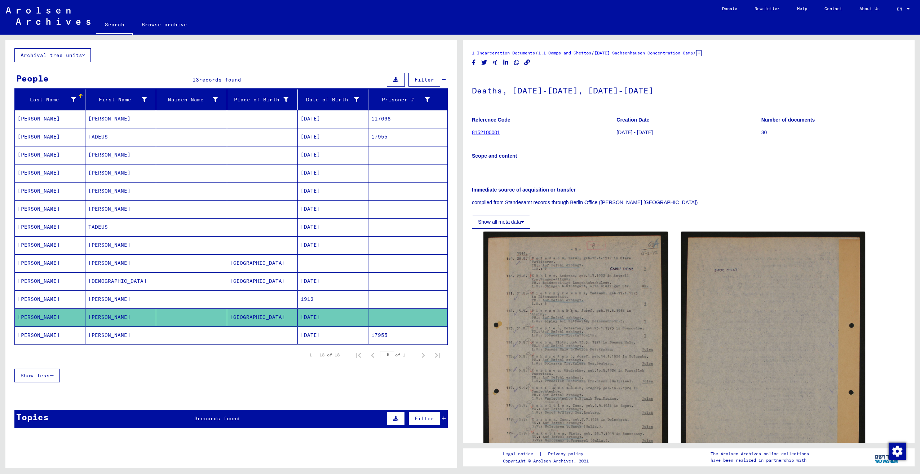
click at [58, 334] on mat-cell "[PERSON_NAME]" at bounding box center [50, 335] width 71 height 18
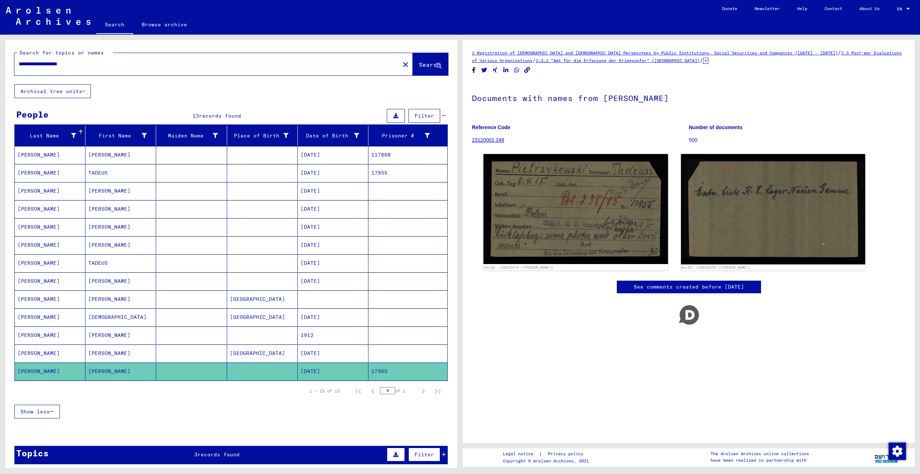
click at [0, 61] on html "**********" at bounding box center [460, 237] width 920 height 474
type input "*"
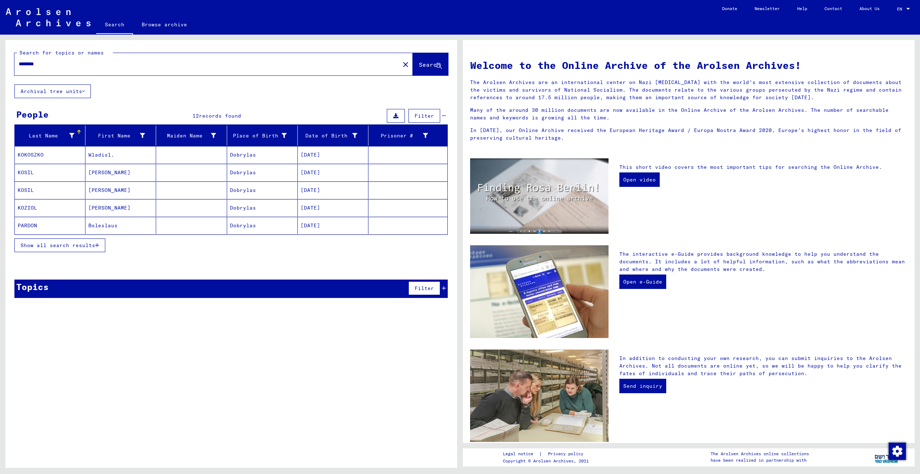
click at [58, 153] on mat-cell "KOKOSZKO" at bounding box center [50, 154] width 71 height 17
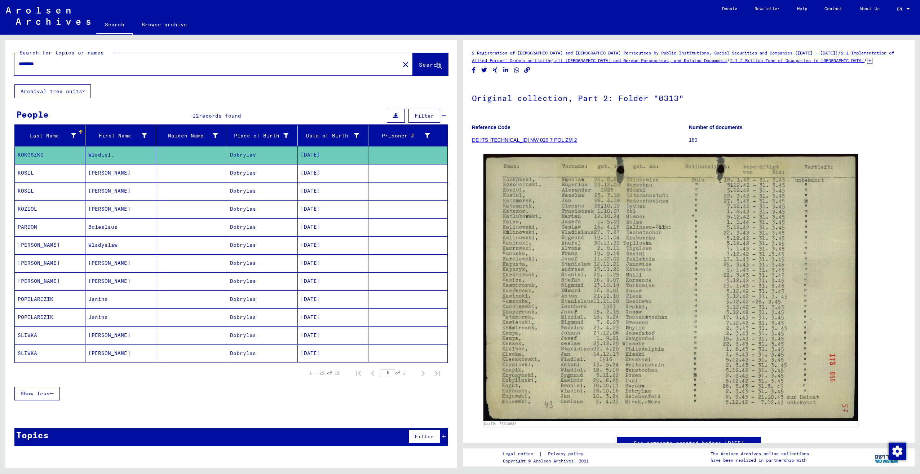
click at [60, 172] on mat-cell "KOSIL" at bounding box center [50, 173] width 71 height 18
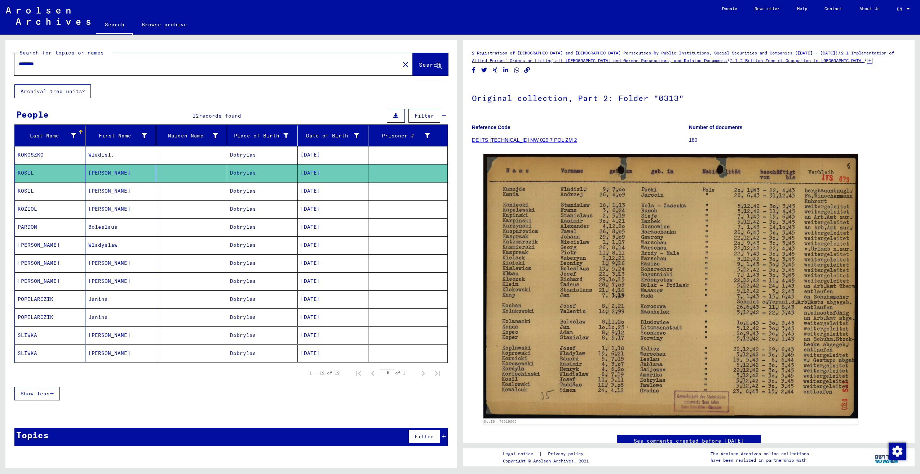
click at [62, 188] on mat-cell "KOSIL" at bounding box center [50, 191] width 71 height 18
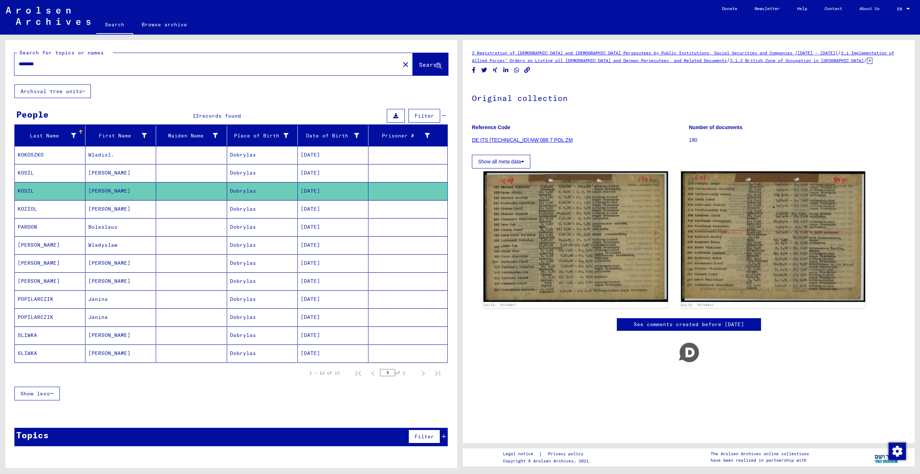
click at [69, 199] on mat-cell "KOSIL" at bounding box center [50, 191] width 71 height 18
click at [75, 207] on mat-cell "KOZIOL" at bounding box center [50, 209] width 71 height 18
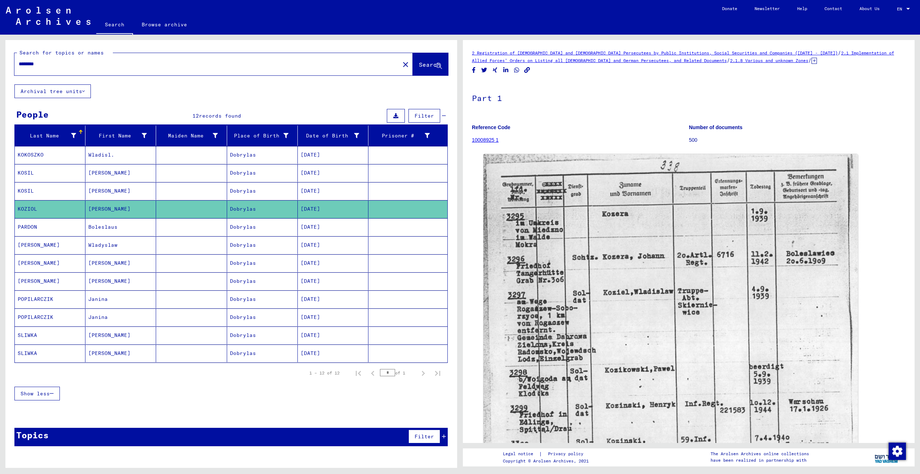
click at [52, 355] on mat-cell "SLIWKA" at bounding box center [50, 353] width 71 height 18
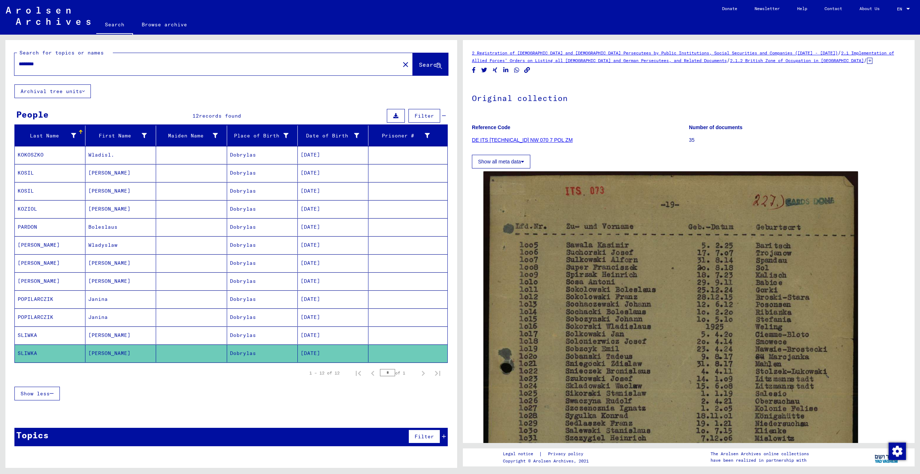
click at [58, 322] on mat-cell "POPILARCZIK" at bounding box center [50, 317] width 71 height 18
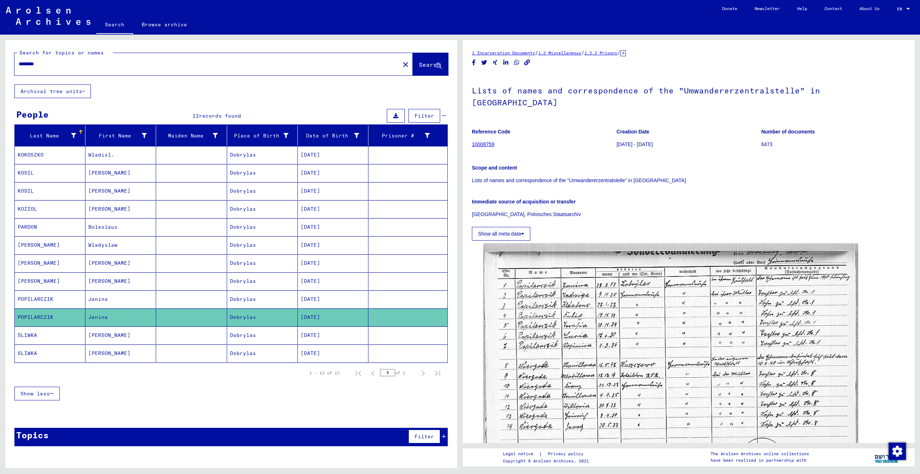
click at [49, 331] on mat-cell "SLIWKA" at bounding box center [50, 335] width 71 height 18
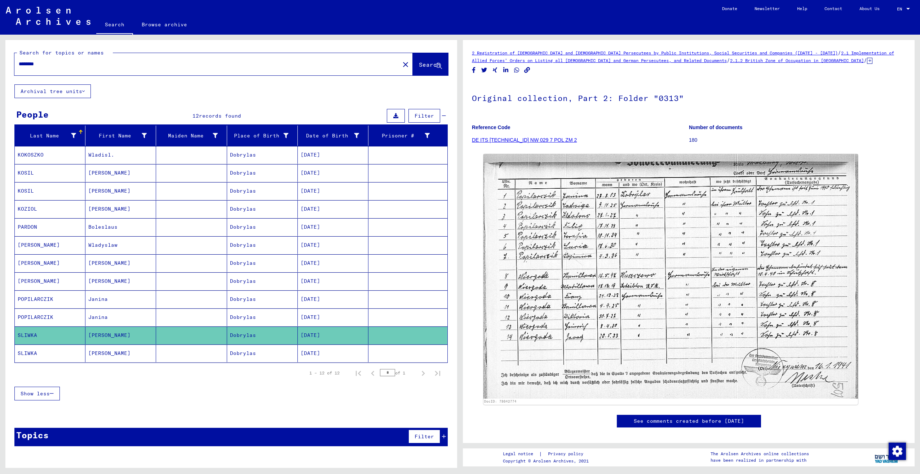
click at [56, 301] on mat-cell "POPILARCZIK" at bounding box center [50, 299] width 71 height 18
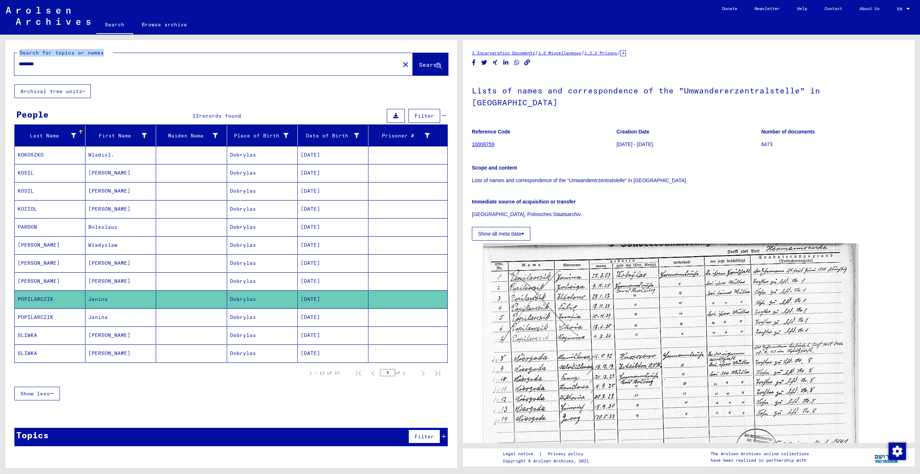
drag, startPoint x: 114, startPoint y: 55, endPoint x: -1, endPoint y: 56, distance: 115.7
click at [0, 56] on html "Search Browse archive Donate Newsletter Help Contact About Us Search Browse arc…" at bounding box center [460, 237] width 920 height 474
drag, startPoint x: -1, startPoint y: 56, endPoint x: -1, endPoint y: 60, distance: 4.0
click at [0, 60] on html "Search Browse archive Donate Newsletter Help Contact About Us Search Browse arc…" at bounding box center [460, 237] width 920 height 474
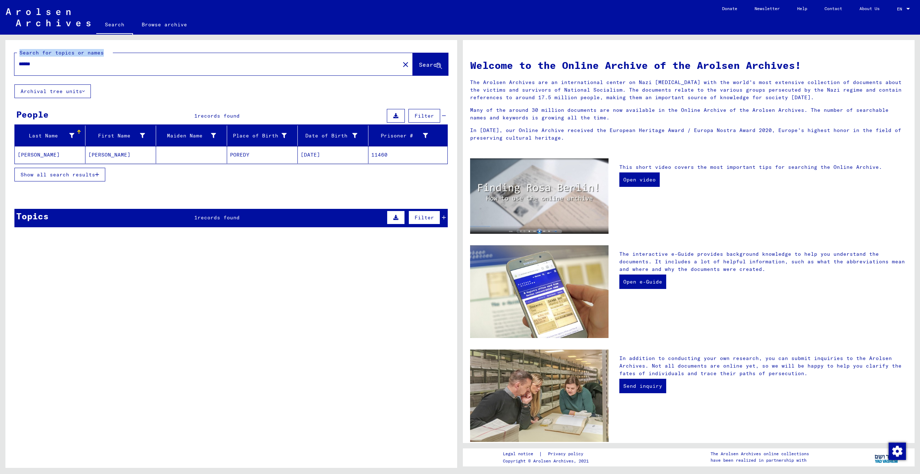
drag, startPoint x: 88, startPoint y: 69, endPoint x: -1, endPoint y: 63, distance: 89.3
click at [0, 63] on html "Search Browse archive Donate Newsletter Help Contact About Us Search Browse arc…" at bounding box center [460, 237] width 920 height 474
drag, startPoint x: 0, startPoint y: 63, endPoint x: 56, endPoint y: 63, distance: 55.5
click at [56, 63] on input "******" at bounding box center [205, 64] width 372 height 8
drag, startPoint x: 50, startPoint y: 66, endPoint x: 16, endPoint y: 65, distance: 34.3
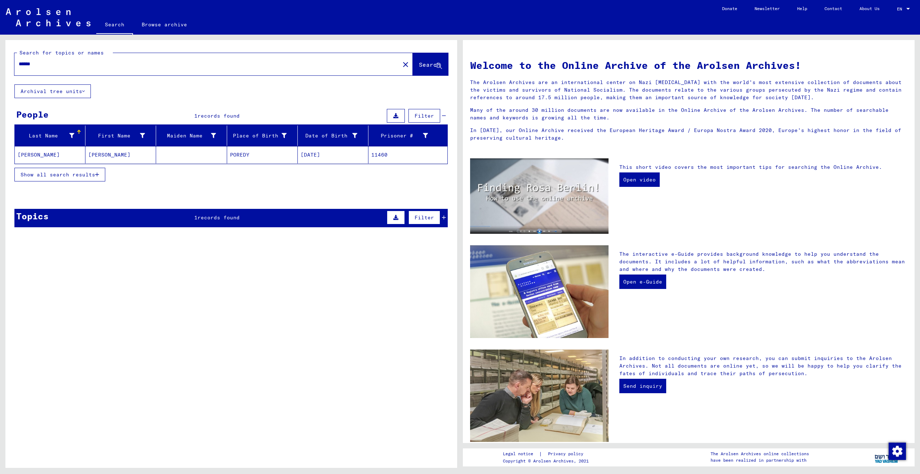
click at [16, 65] on div "******" at bounding box center [202, 64] width 377 height 16
drag, startPoint x: 38, startPoint y: 65, endPoint x: 22, endPoint y: 65, distance: 15.9
click at [22, 65] on input "******" at bounding box center [205, 64] width 372 height 8
type input "*"
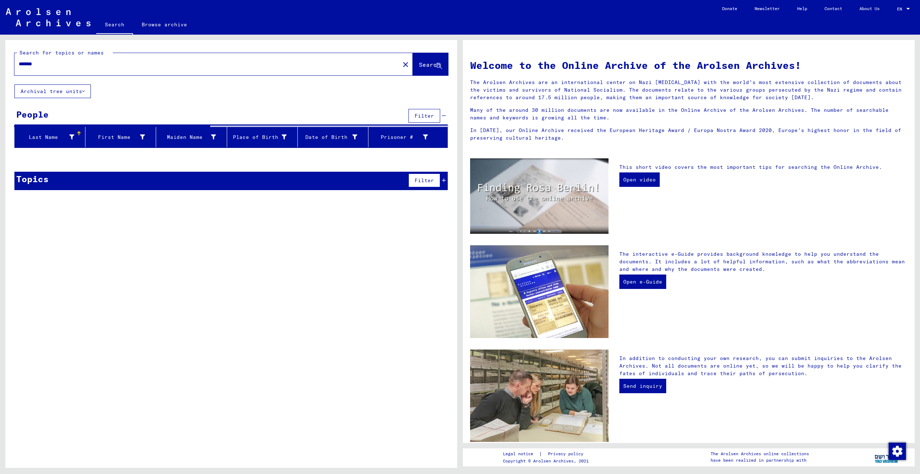
click at [79, 64] on input "*******" at bounding box center [205, 64] width 372 height 8
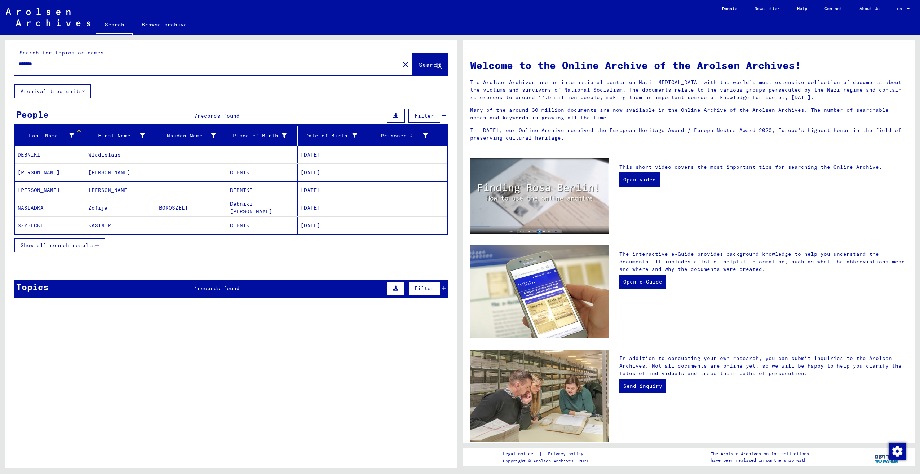
click at [75, 64] on input "*******" at bounding box center [205, 64] width 372 height 8
click at [62, 189] on mat-cell "[PERSON_NAME]" at bounding box center [50, 189] width 71 height 17
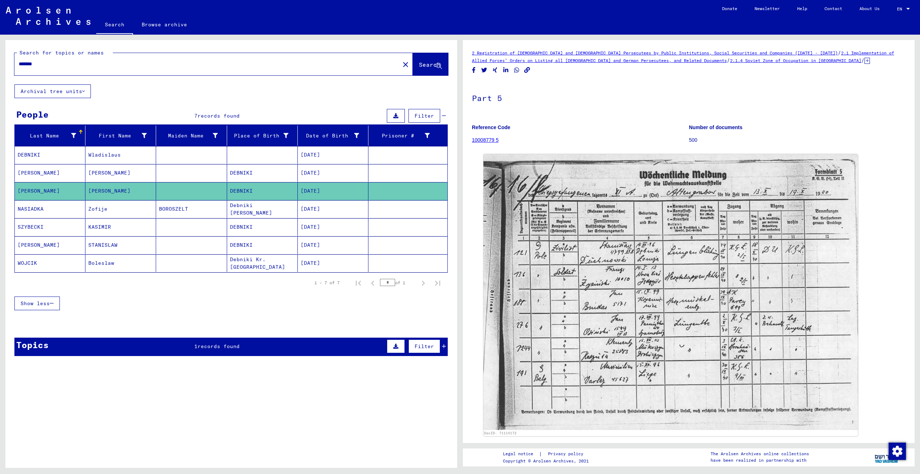
click at [64, 209] on mat-cell "NASIADKA" at bounding box center [50, 209] width 71 height 18
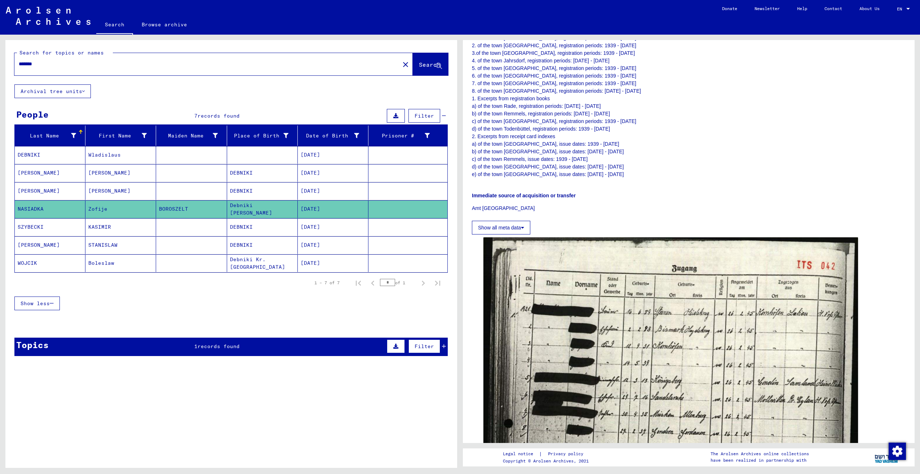
scroll to position [216, 0]
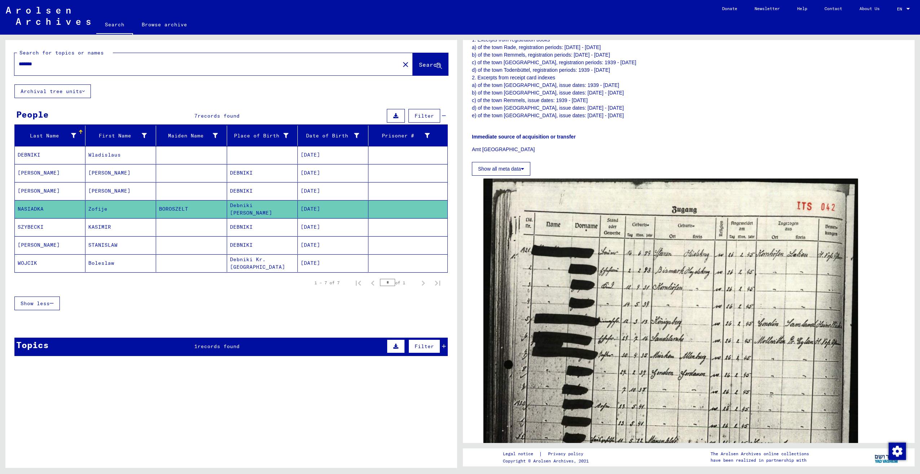
click at [86, 225] on mat-cell "KASIMIR" at bounding box center [120, 227] width 71 height 18
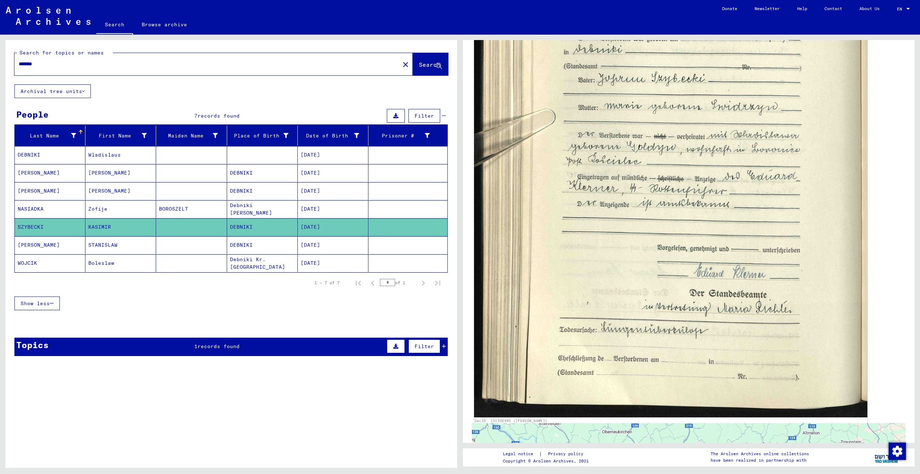
scroll to position [361, 0]
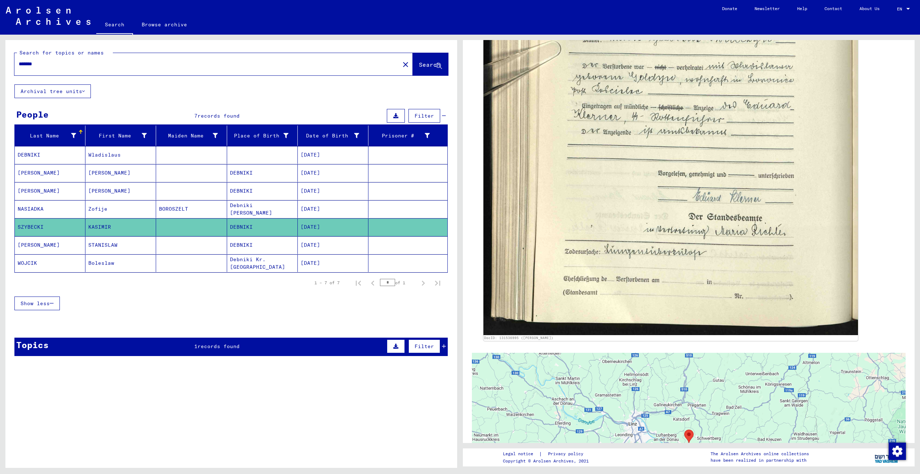
click at [98, 246] on mat-cell "STANISLAW" at bounding box center [120, 245] width 71 height 18
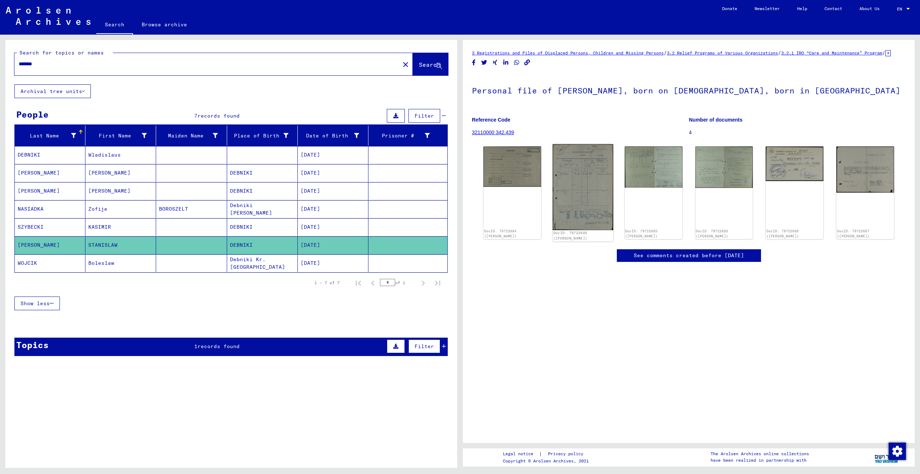
click at [580, 183] on img at bounding box center [583, 187] width 61 height 86
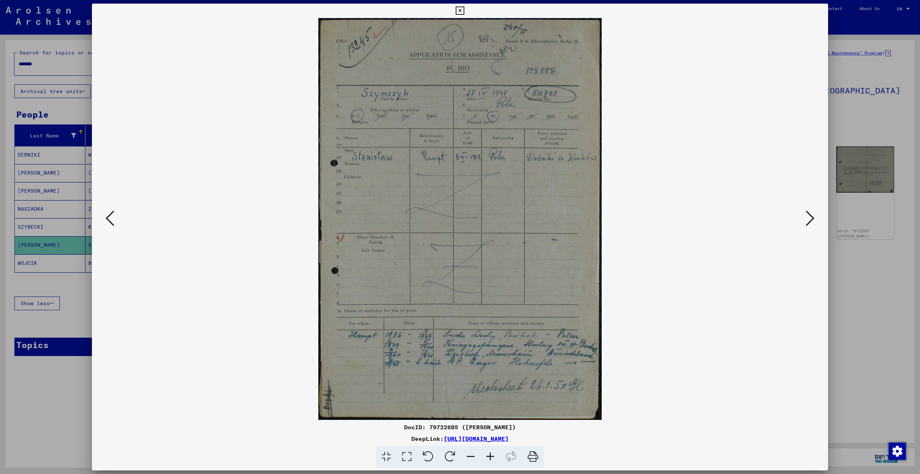
click at [888, 340] on div at bounding box center [460, 237] width 920 height 474
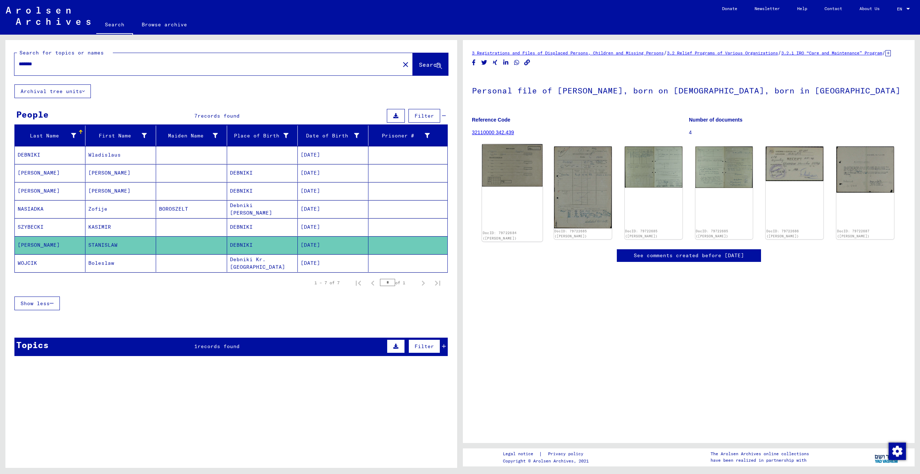
click at [514, 178] on img at bounding box center [512, 165] width 61 height 42
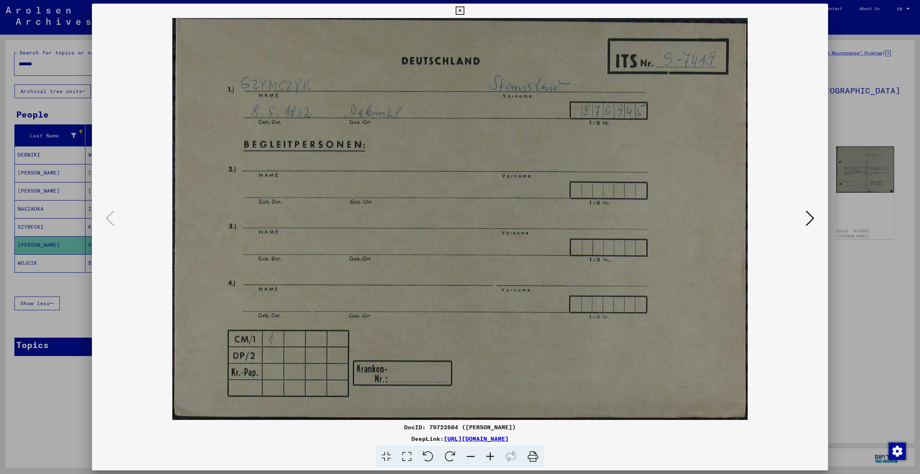
click at [920, 348] on html "Search Browse archive Donate Newsletter Help Contact About Us Search Browse arc…" at bounding box center [460, 237] width 920 height 474
click at [108, 303] on div at bounding box center [460, 219] width 736 height 402
click at [76, 306] on div at bounding box center [460, 237] width 920 height 474
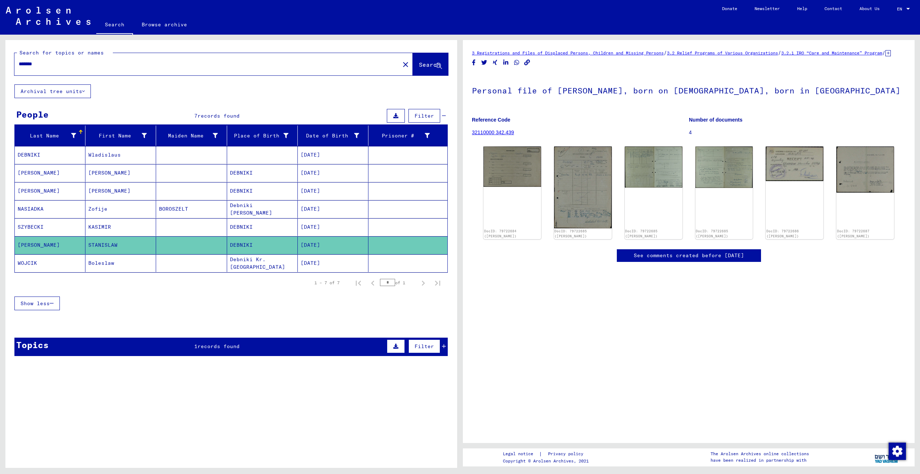
click at [60, 260] on mat-cell "WOJCIK" at bounding box center [50, 263] width 71 height 18
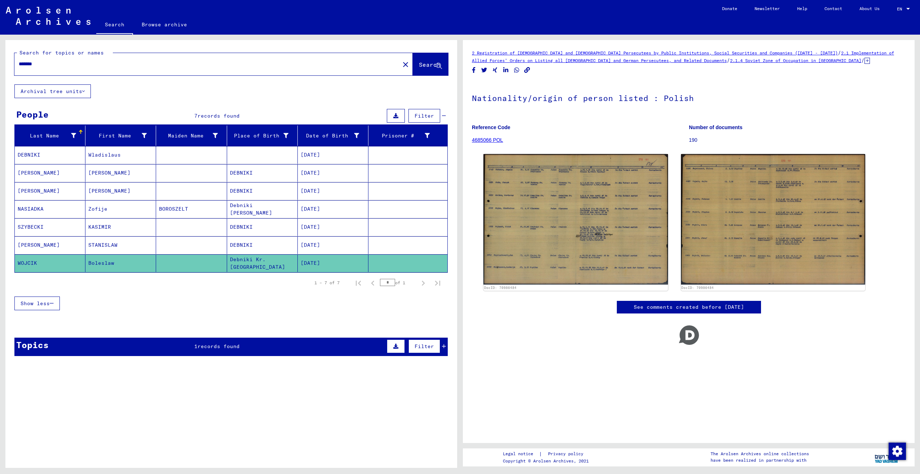
drag, startPoint x: 68, startPoint y: 65, endPoint x: 0, endPoint y: 63, distance: 68.2
click at [0, 63] on div "Search for topics or names ******* close Search Archival tree units People 7 re…" at bounding box center [230, 251] width 460 height 433
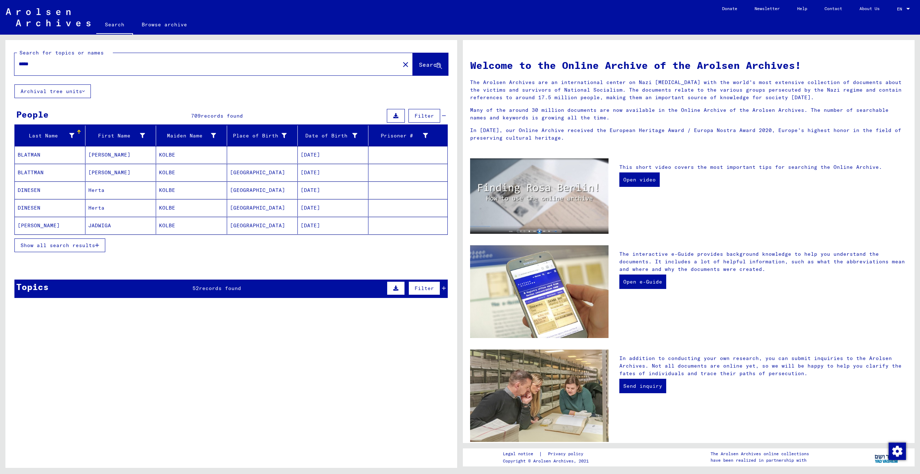
drag, startPoint x: 58, startPoint y: 65, endPoint x: -1, endPoint y: 66, distance: 59.5
click at [0, 66] on html "Search Browse archive Donate Newsletter Help Contact About Us Search Browse arc…" at bounding box center [460, 237] width 920 height 474
click at [82, 59] on div "*****" at bounding box center [202, 64] width 377 height 16
click at [71, 66] on input "*****" at bounding box center [205, 64] width 372 height 8
type input "*"
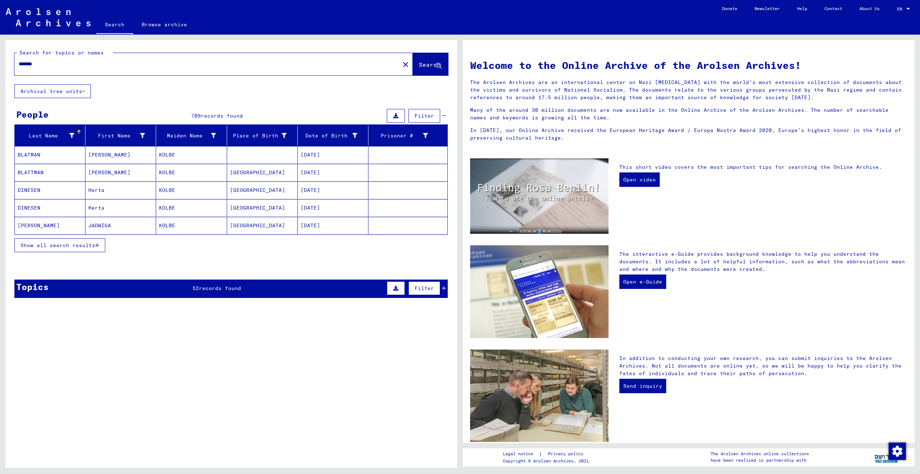
type input "*******"
